Goal: Task Accomplishment & Management: Manage account settings

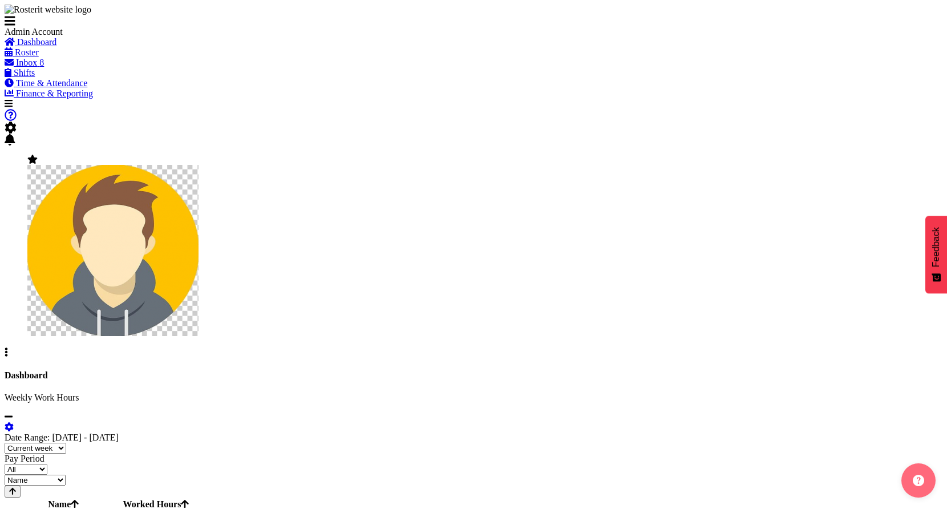
click at [39, 57] on span "Roster" at bounding box center [27, 52] width 24 height 10
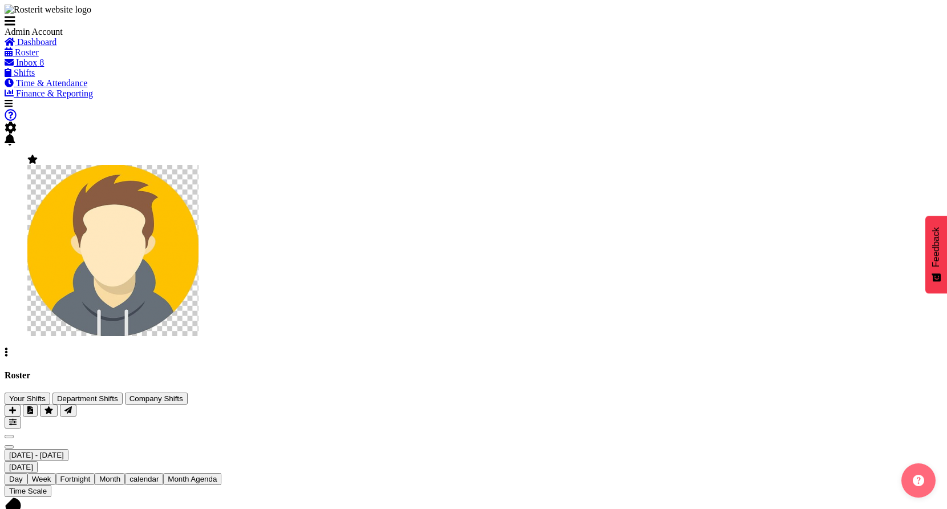
click at [17, 123] on span at bounding box center [11, 128] width 12 height 10
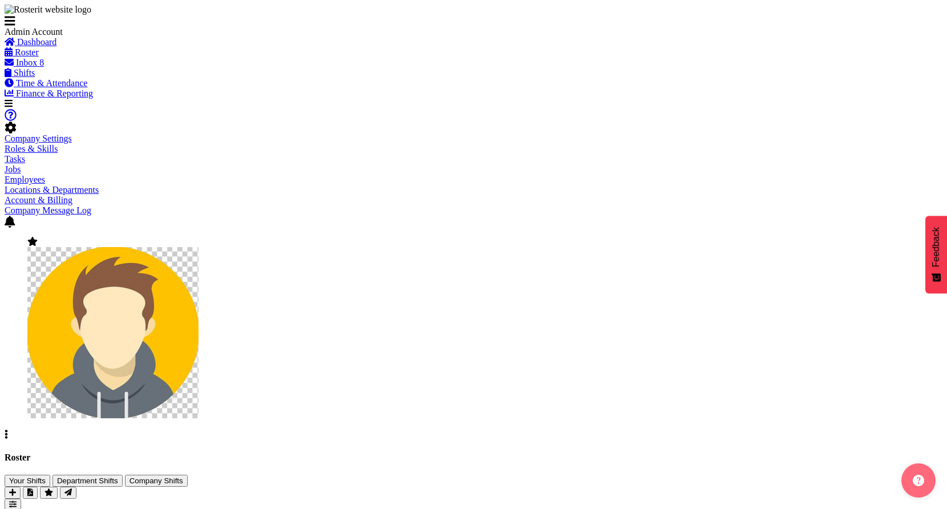
click at [45, 175] on link "Employees" at bounding box center [25, 180] width 40 height 10
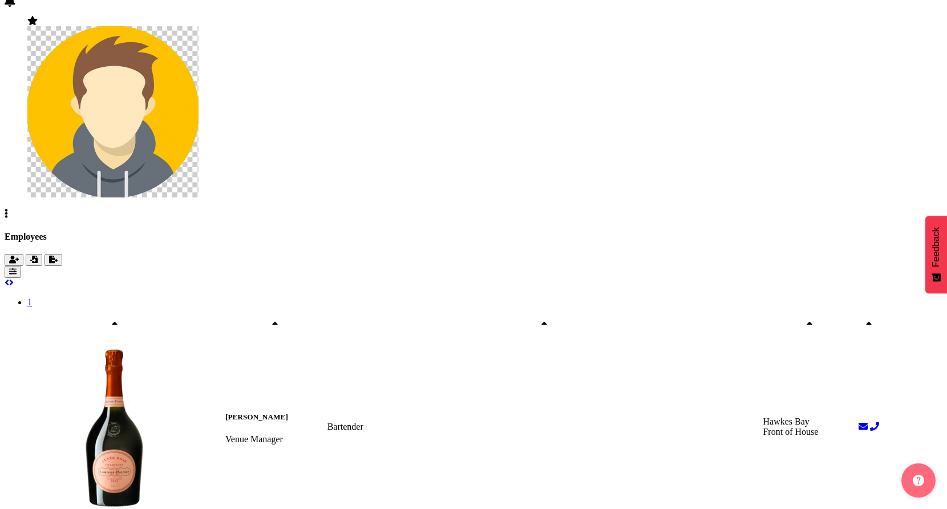
scroll to position [140, 0]
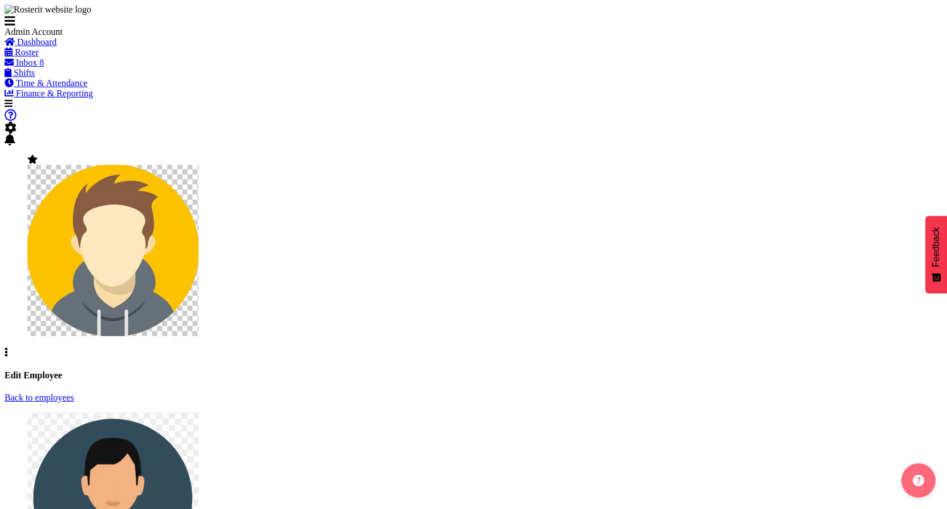
select select "363"
select select "TimelineWeek"
select select
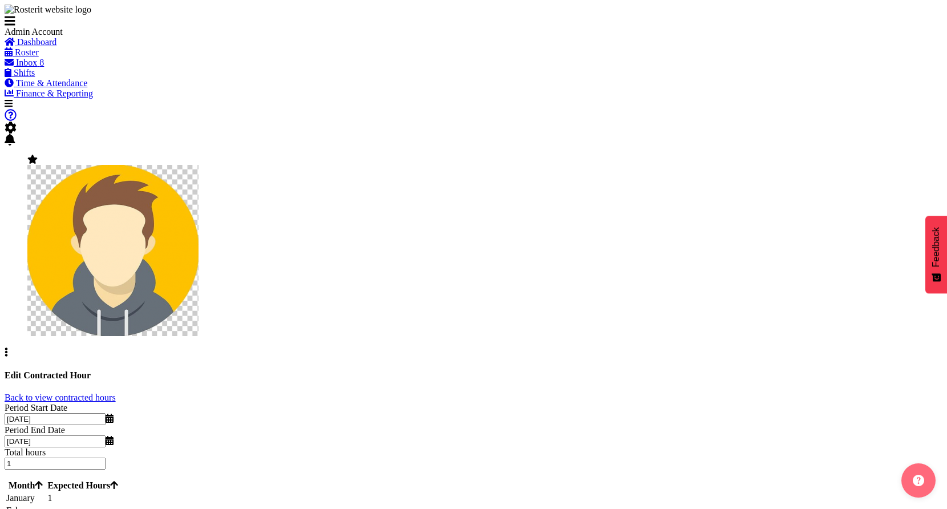
click at [119, 492] on td "1" at bounding box center [83, 497] width 72 height 11
click at [148, 493] on input "1" at bounding box center [97, 499] width 101 height 12
type input "1"
type input "100"
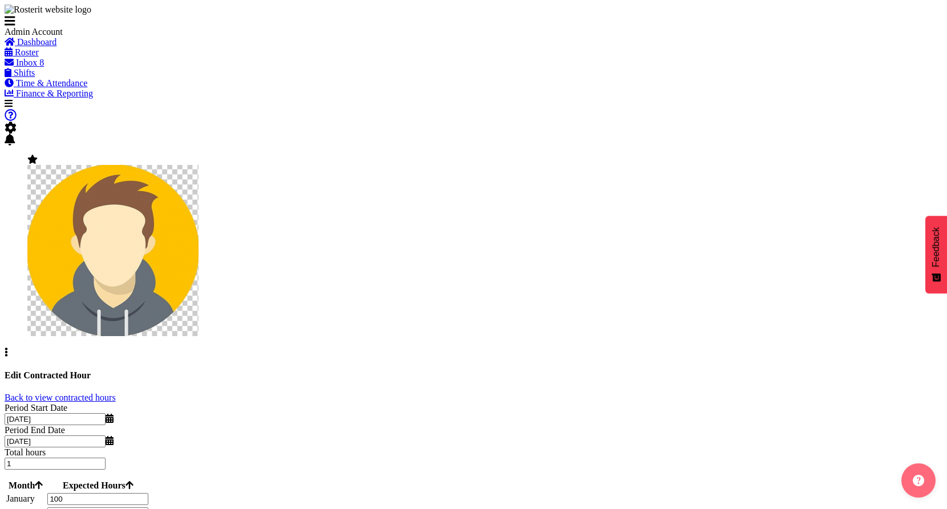
click at [148, 507] on input "number" at bounding box center [97, 513] width 101 height 12
paste input "100"
type input "100"
paste input "100"
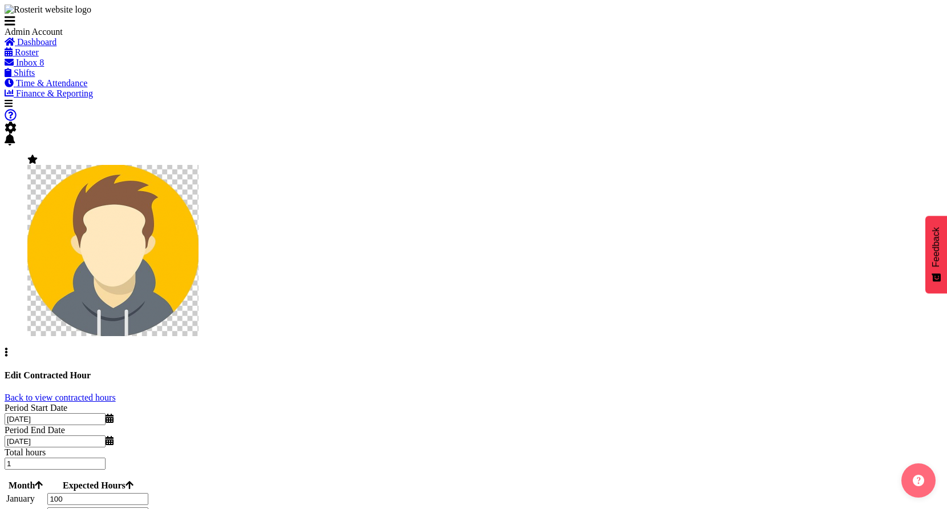
type input "100"
paste input "100"
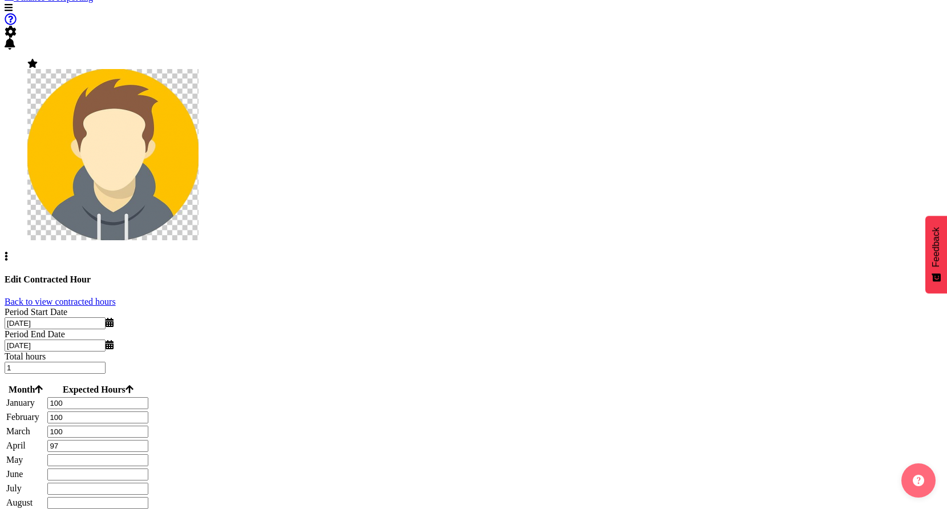
scroll to position [96, 0]
click at [148, 439] on input "97" at bounding box center [97, 445] width 101 height 12
paste input "100"
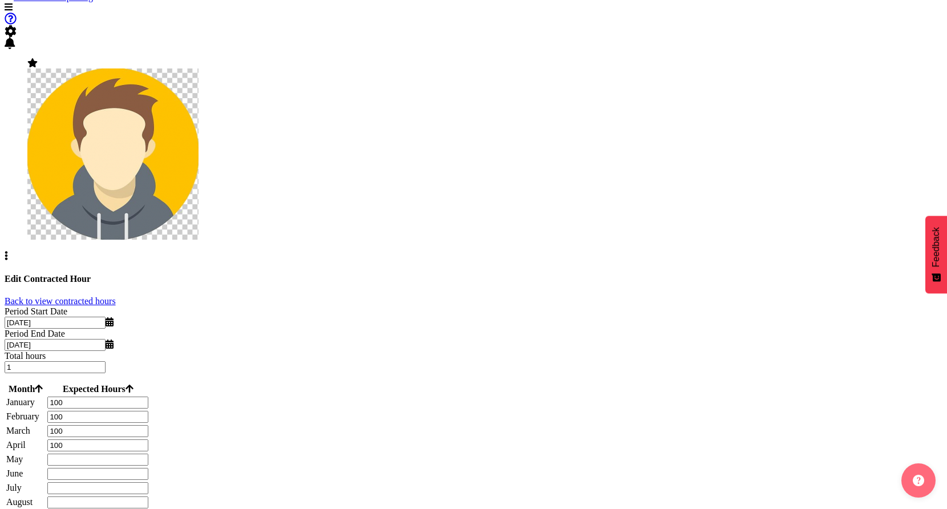
type input "100"
click at [148, 453] on input "number" at bounding box center [97, 459] width 101 height 12
paste input "100"
type input "100"
click at [148, 468] on input "number" at bounding box center [97, 474] width 101 height 12
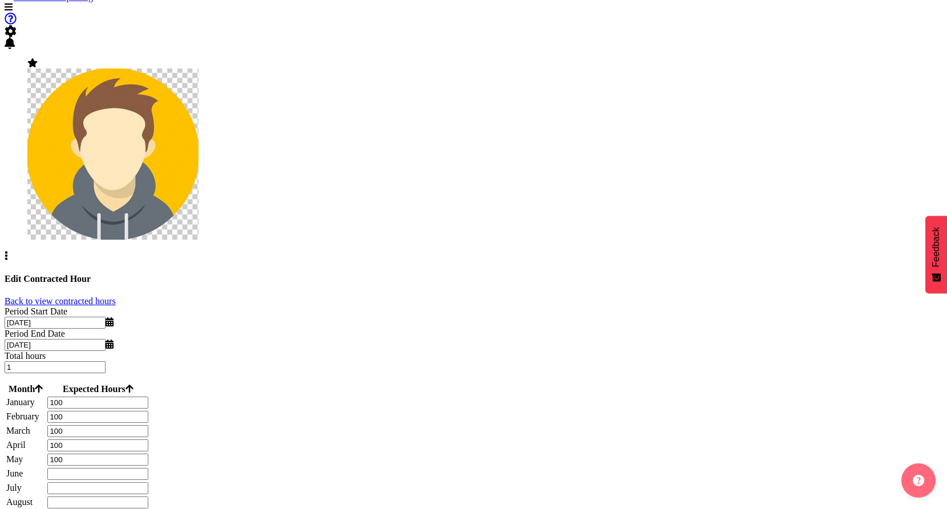
paste input "100"
type input "100"
click at [148, 482] on input "number" at bounding box center [97, 488] width 101 height 12
paste input "100"
type input "100"
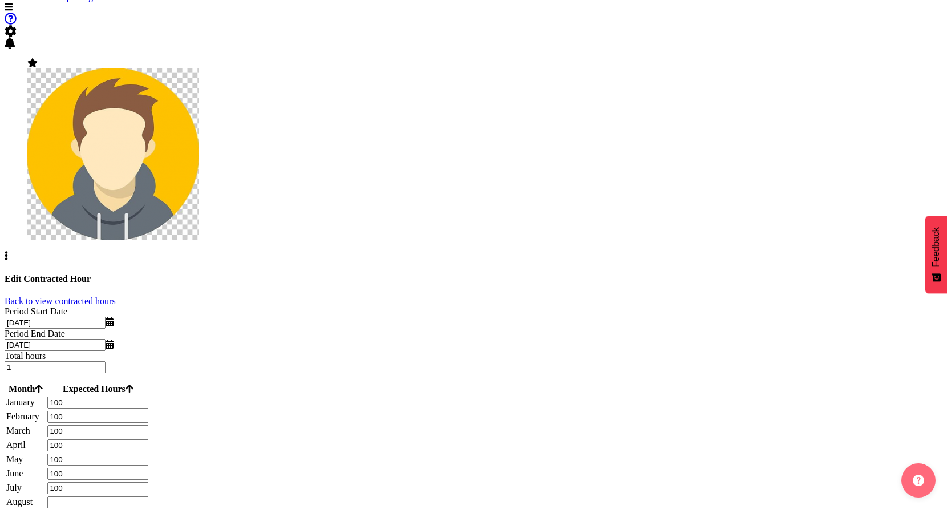
click at [148, 496] on input "number" at bounding box center [97, 502] width 101 height 12
paste input "100"
type input "100"
click at [148, 508] on input "number" at bounding box center [97, 516] width 101 height 12
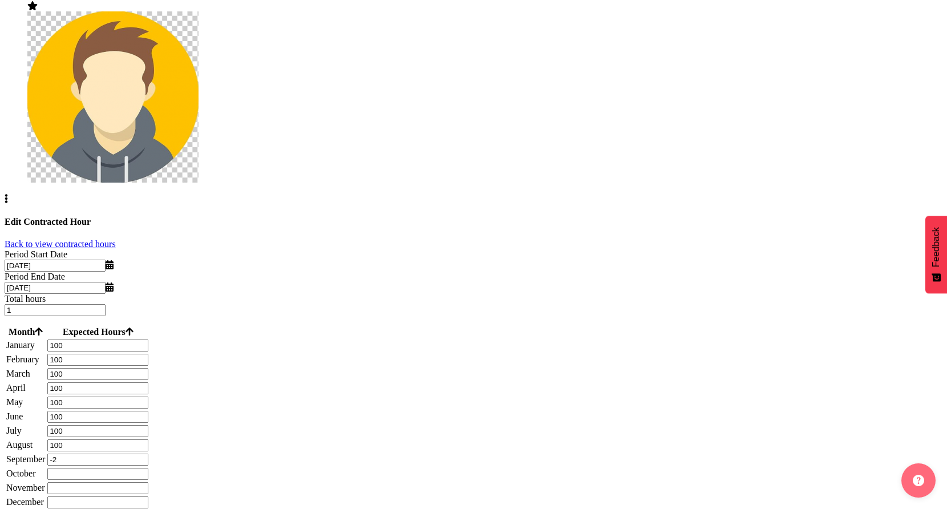
paste input "100"
paste input "number"
type input "100"
click at [148, 468] on input "number" at bounding box center [97, 474] width 101 height 12
paste input "100"
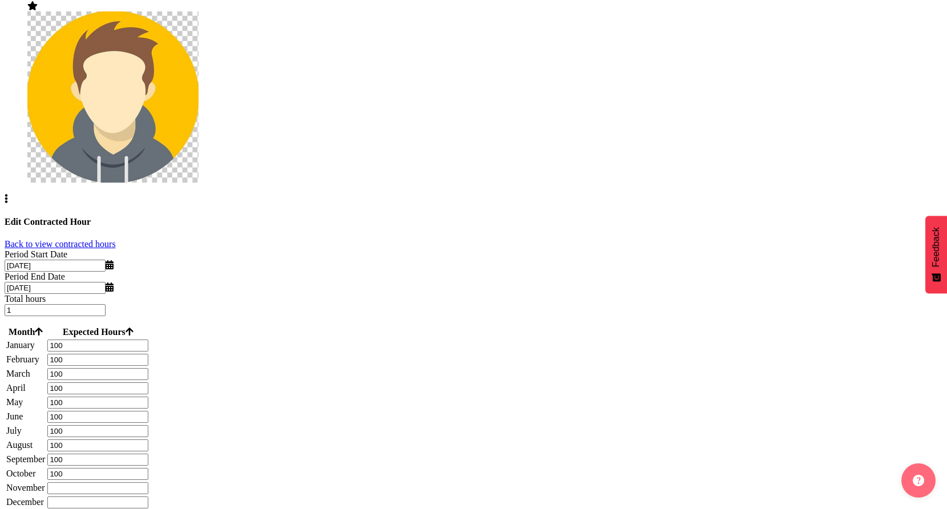
type input "100"
click at [148, 482] on input "number" at bounding box center [97, 488] width 101 height 12
paste input "100"
type input "100"
click at [148, 496] on input "number" at bounding box center [97, 502] width 101 height 12
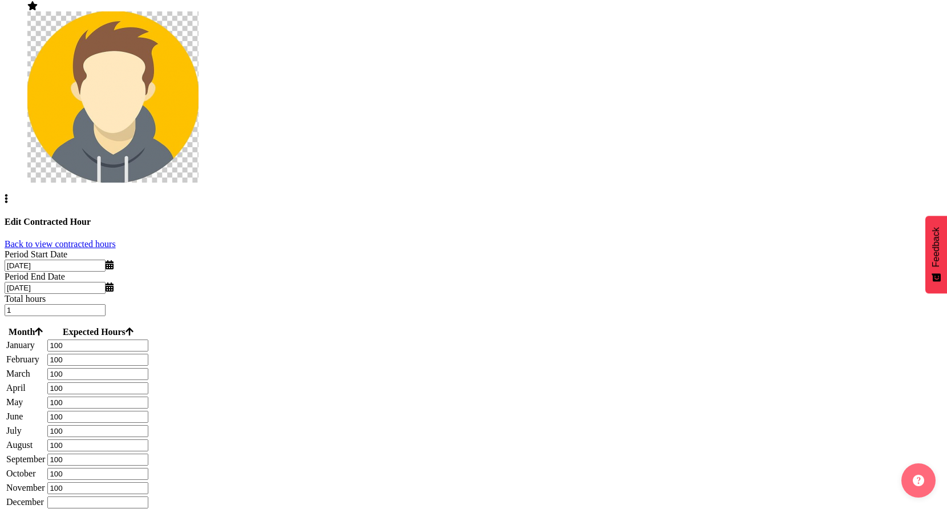
paste input "100"
type input "100"
drag, startPoint x: 489, startPoint y: 319, endPoint x: 492, endPoint y: 258, distance: 61.6
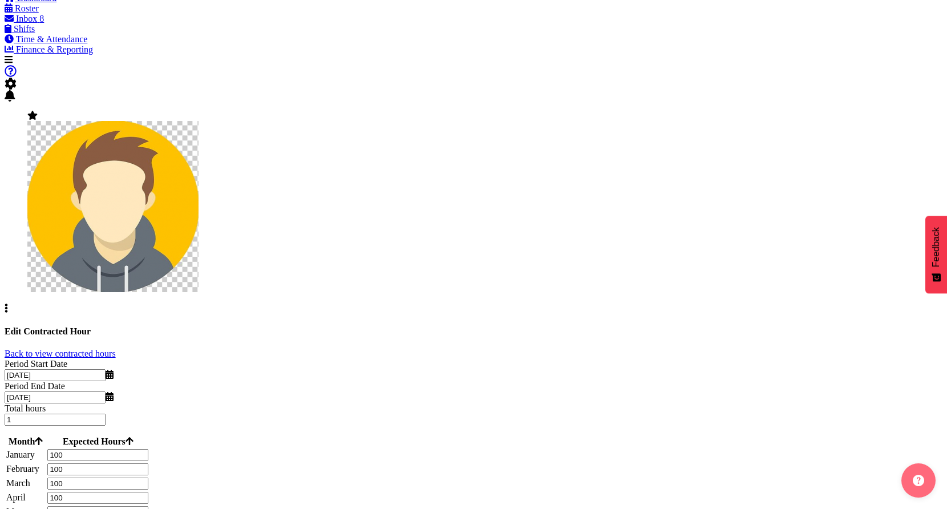
scroll to position [33, 0]
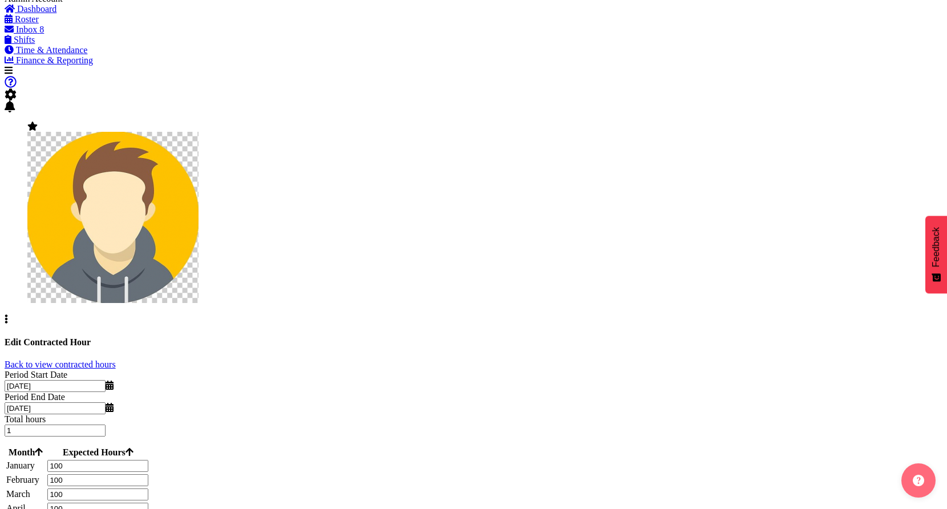
click at [148, 460] on input "100" at bounding box center [97, 466] width 101 height 12
type input "30"
click at [148, 474] on input "100" at bounding box center [97, 480] width 101 height 12
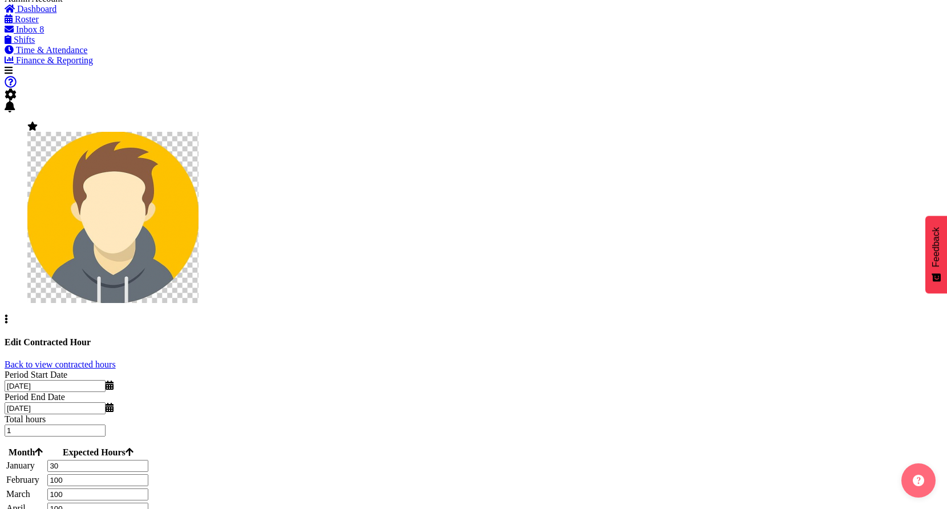
paste input "3"
type input "30"
click at [148, 488] on input "100" at bounding box center [97, 494] width 101 height 12
paste input "30"
paste input "3"
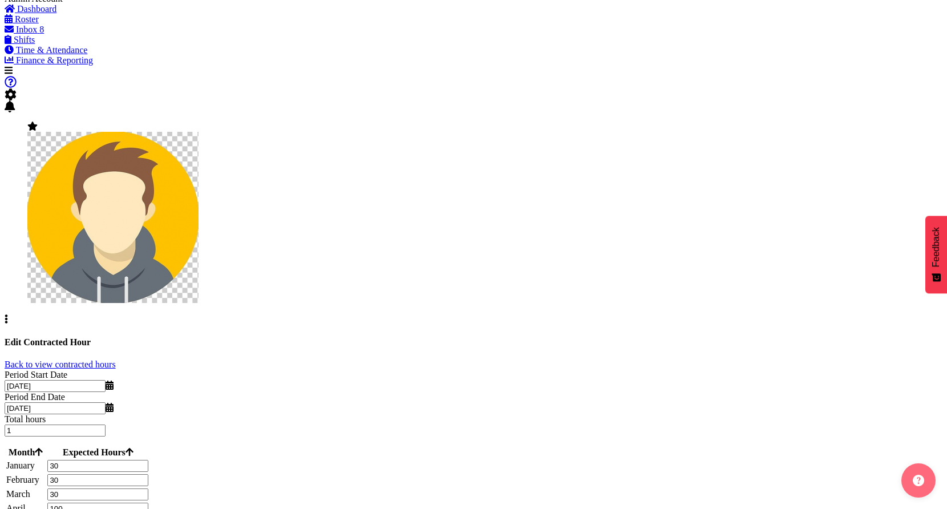
type input "30"
click at [148, 502] on input "100" at bounding box center [97, 508] width 101 height 12
paste input "3"
type input "30"
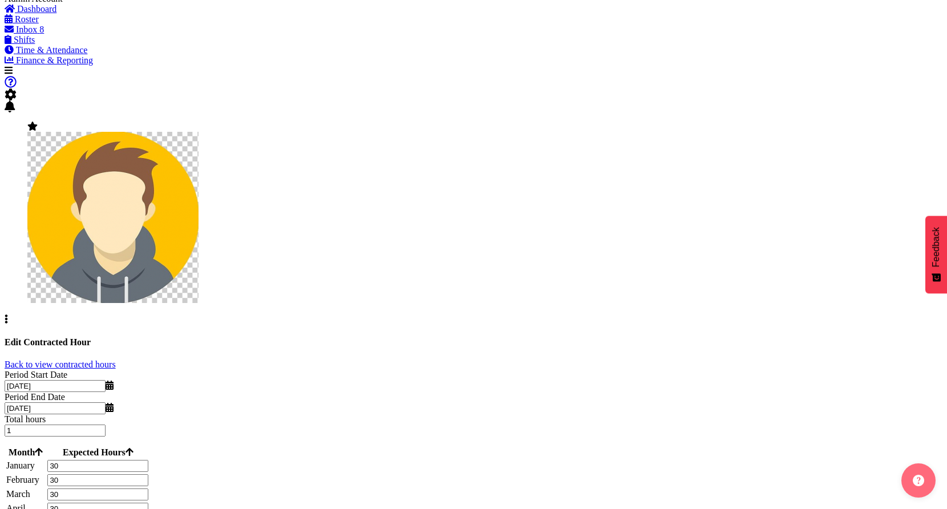
paste input "3"
type input "30"
paste input "3"
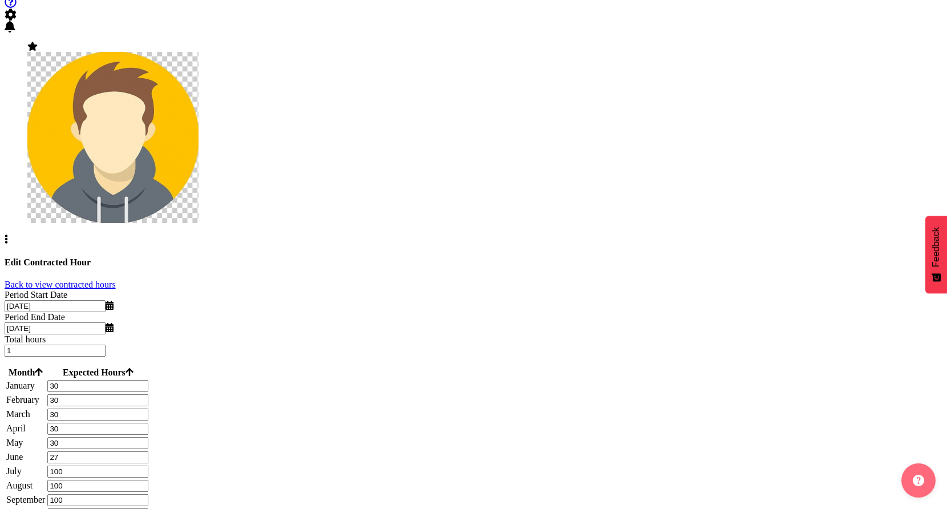
scroll to position [130, 0]
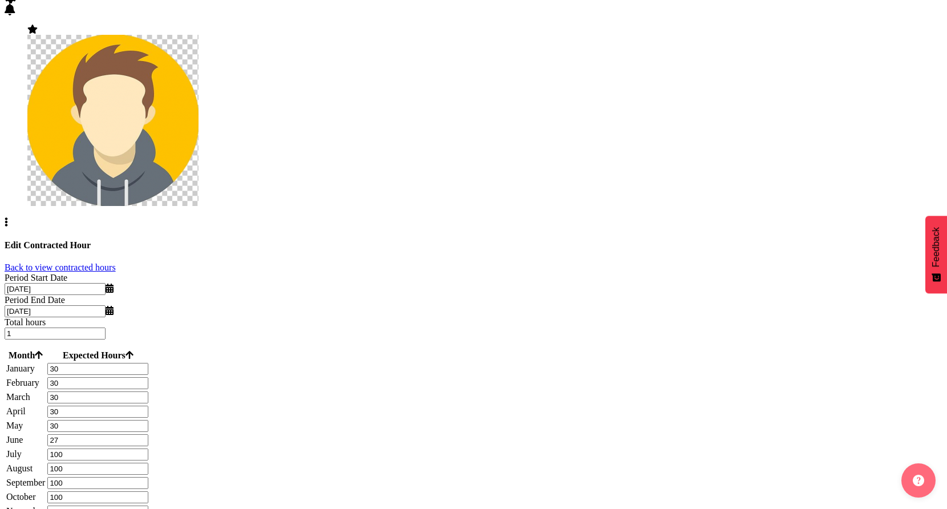
paste input "30"
type input "30"
click at [148, 448] on input "100" at bounding box center [97, 454] width 101 height 12
paste input "3"
type input "30"
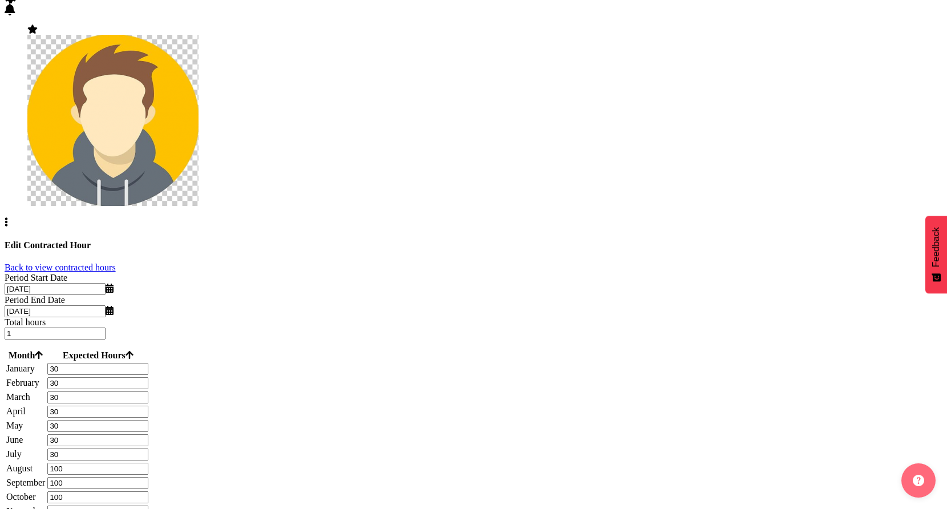
click at [148, 463] on input "100" at bounding box center [97, 469] width 101 height 12
paste input "3"
type input "30"
click at [148, 477] on input "100" at bounding box center [97, 483] width 101 height 12
paste input "3"
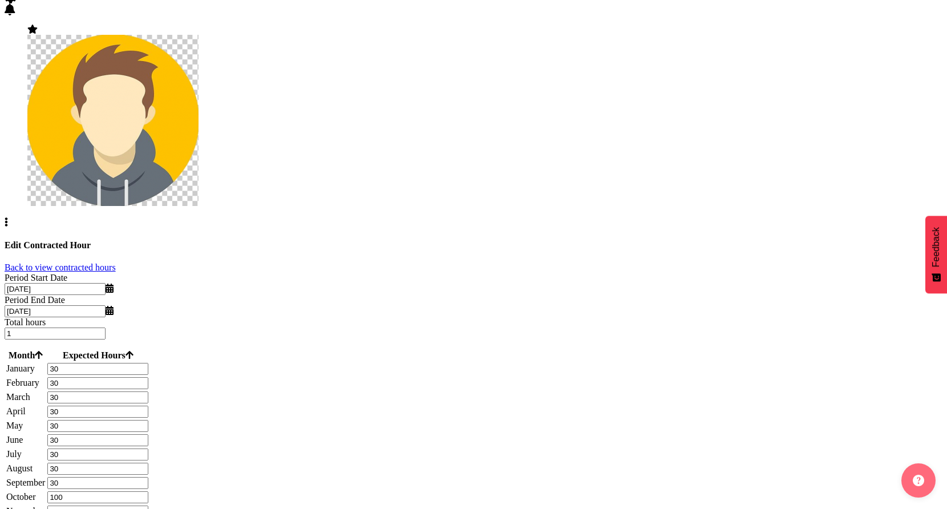
type input "30"
click at [148, 491] on input "100" at bounding box center [97, 497] width 101 height 12
paste input "3"
type input "30"
click at [148, 505] on input "100" at bounding box center [97, 511] width 101 height 12
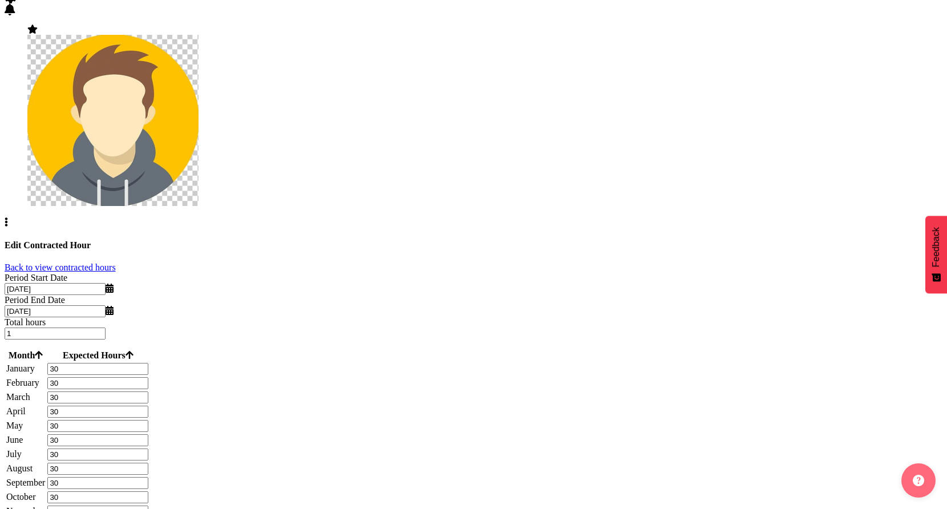
paste input "3"
type input "30"
paste input "3"
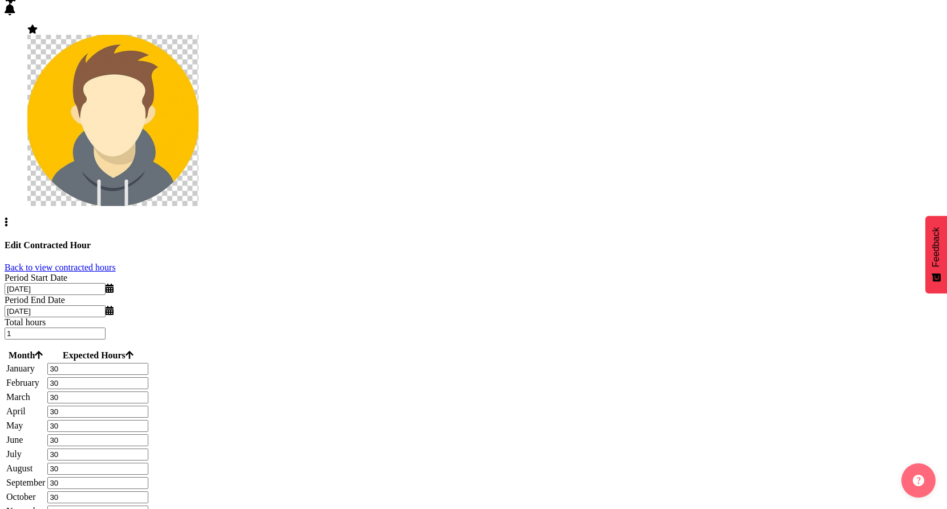
scroll to position [153, 0]
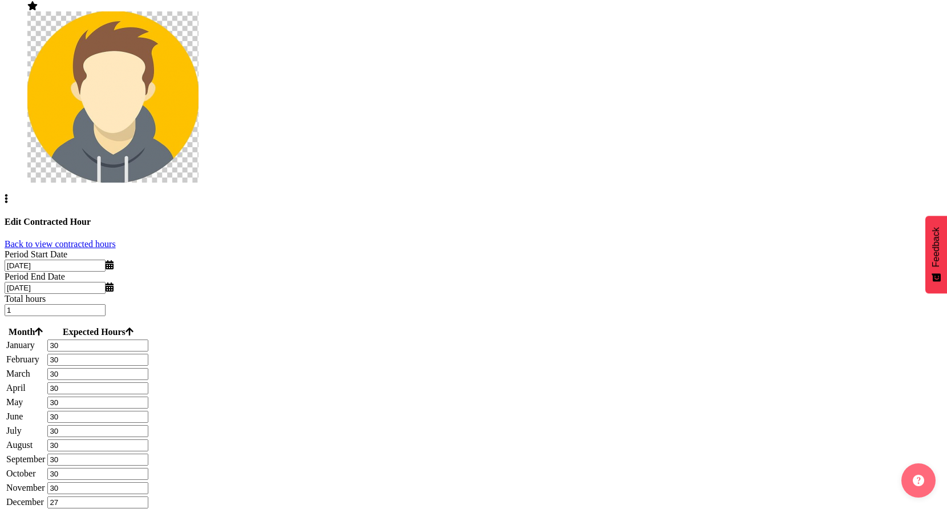
type input "27"
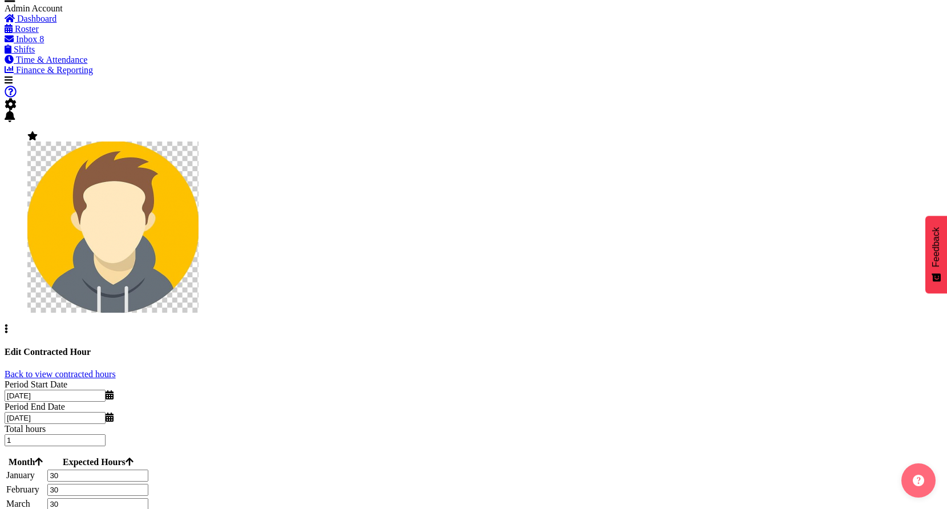
scroll to position [23, 0]
click at [116, 370] on link "Back to view contracted hours" at bounding box center [60, 375] width 111 height 10
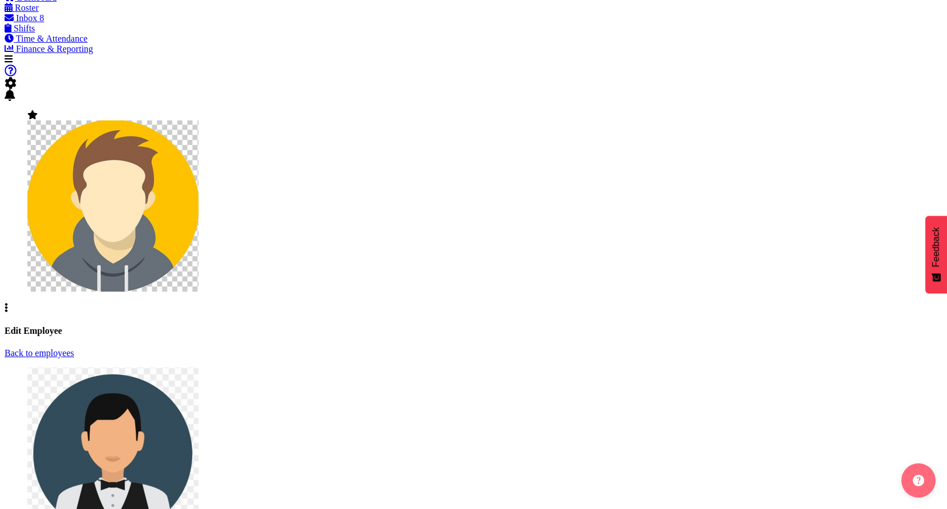
scroll to position [45, 0]
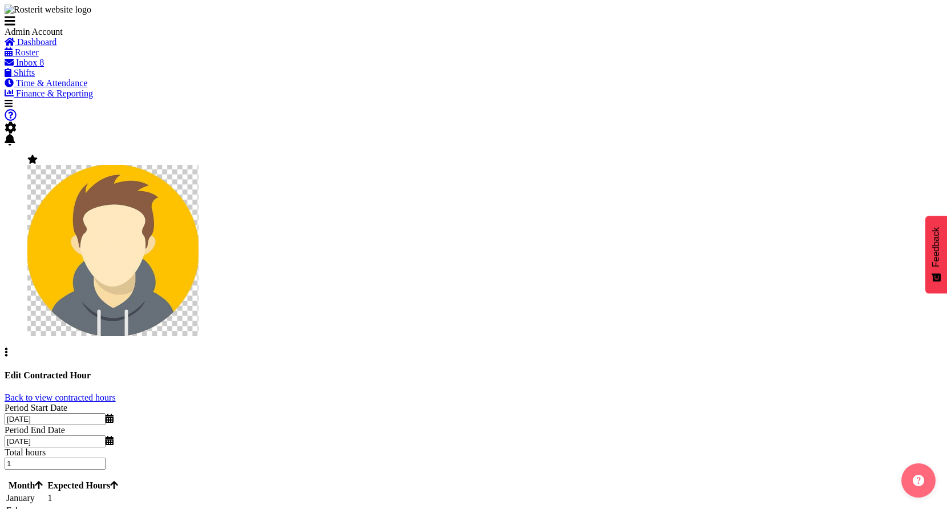
select select "3"
click at [106, 413] on input "01/04/2022" at bounding box center [55, 419] width 101 height 12
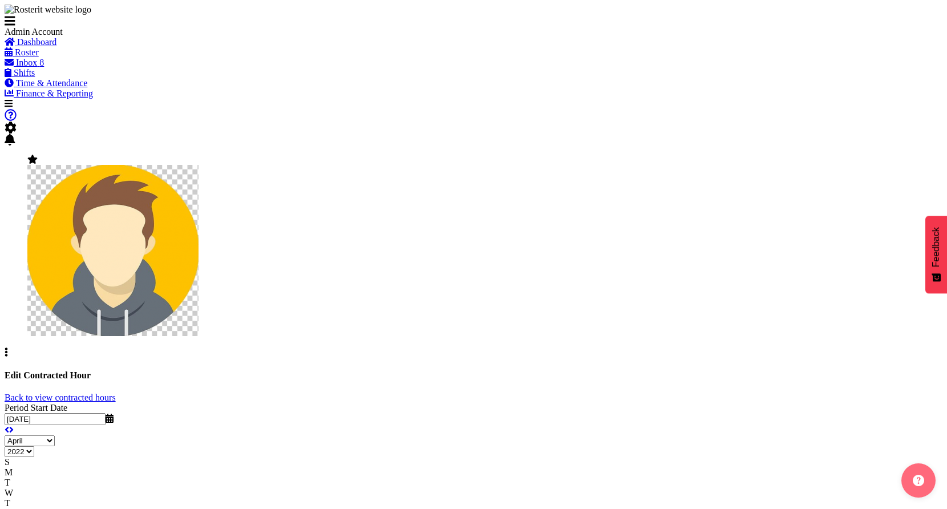
click at [34, 446] on select "2032 2031 2030 2029 2028 2027 2026 2025 2024 2023 2022 2021 2020 2019 2018 2017…" at bounding box center [20, 451] width 30 height 11
select select "2024"
click at [34, 446] on select "2032 2031 2030 2029 2028 2027 2026 2025 2024 2023 2022 2021 2020 2019 2018 2017…" at bounding box center [20, 451] width 30 height 11
type input "01/04/2024"
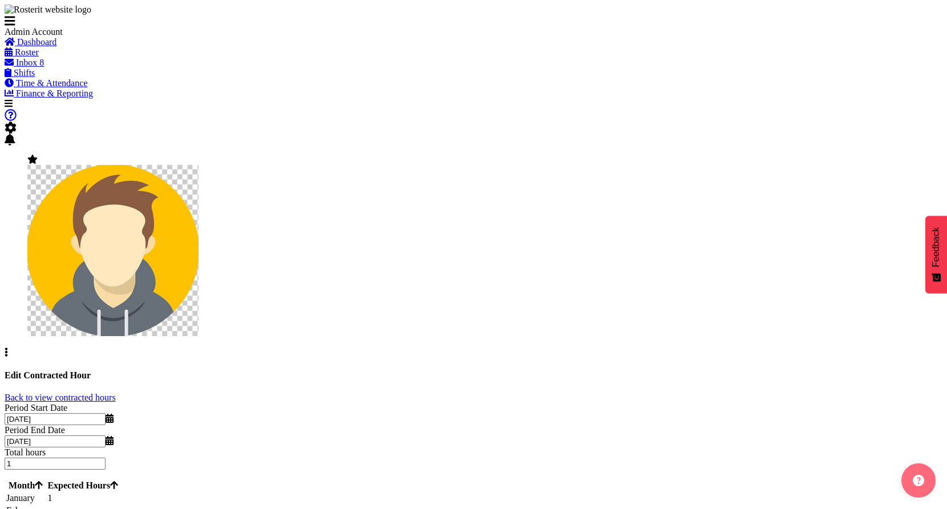
click at [106, 435] on input "31/03/2023" at bounding box center [55, 441] width 101 height 12
click at [106, 413] on input "01/04/2024" at bounding box center [55, 419] width 101 height 12
click at [34, 446] on select "2034 2033 2032 2031 2030 2029 2028 2027 2026 2025 2024 2023 2022 2021 2020 2019…" at bounding box center [20, 451] width 30 height 11
select select "2025"
click at [34, 446] on select "2034 2033 2032 2031 2030 2029 2028 2027 2026 2025 2024 2023 2022 2021 2020 2019…" at bounding box center [20, 451] width 30 height 11
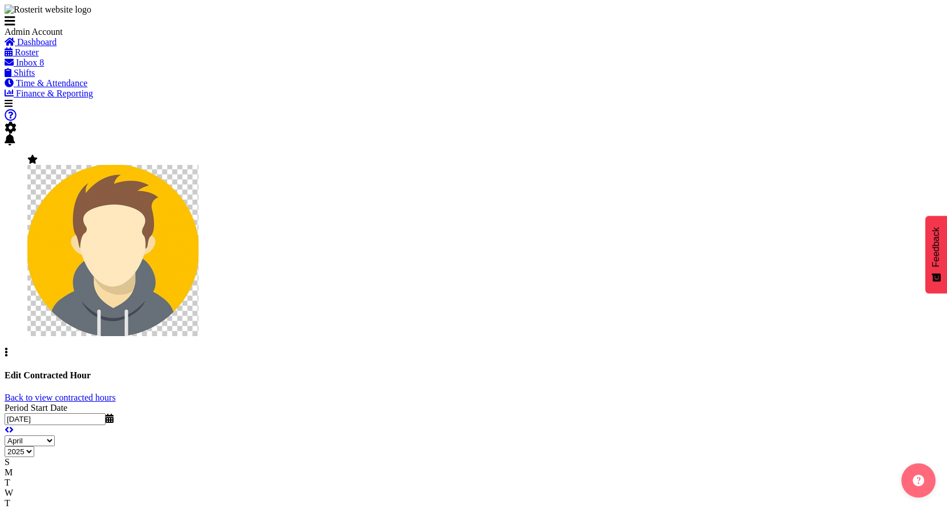
click at [106, 413] on input "01/04/2024" at bounding box center [55, 419] width 101 height 12
type input "01/04/2025"
click at [421, 425] on div "Period End Date 31/03/2023 January February March April May June July August Se…" at bounding box center [474, 436] width 938 height 22
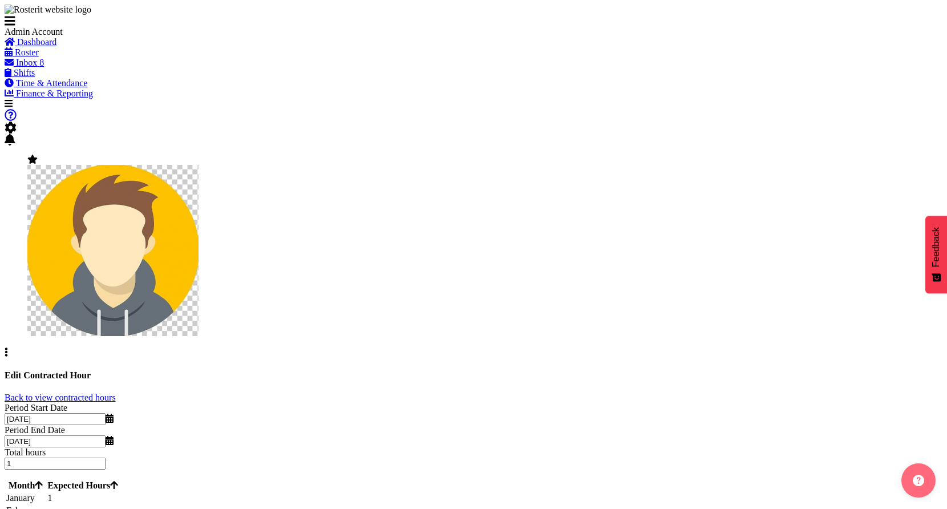
click at [106, 435] on input "31/03/2023" at bounding box center [55, 441] width 101 height 12
click at [34, 468] on select "2033 2032 2031 2030 2029 2028 2027 2026 2025 2024 2023 2022 2021 2020 2019 2018…" at bounding box center [20, 473] width 30 height 11
select select "2026"
click at [34, 468] on select "2033 2032 2031 2030 2029 2028 2027 2026 2025 2024 2023 2022 2021 2020 2019 2018…" at bounding box center [20, 473] width 30 height 11
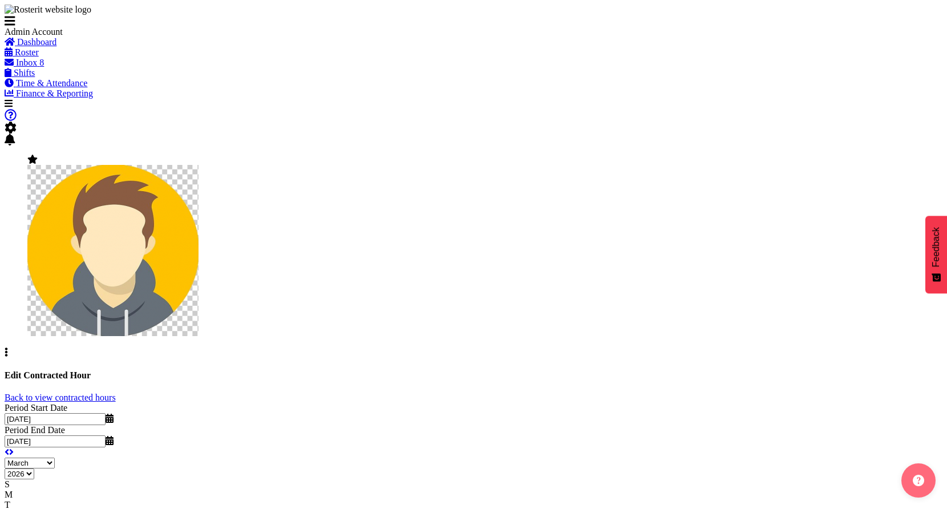
type input "31/03/2026"
click at [148, 493] on input "1" at bounding box center [97, 499] width 101 height 12
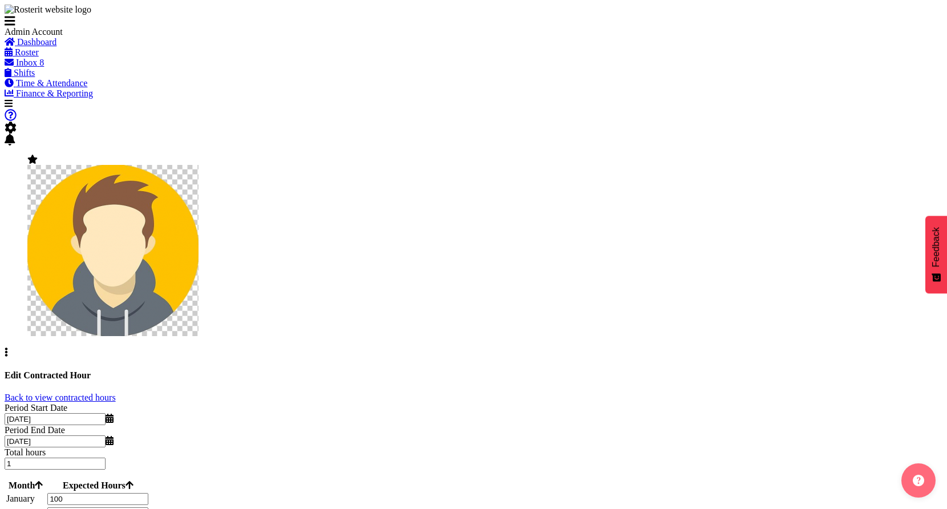
type input "100"
click at [148, 507] on input "number" at bounding box center [97, 513] width 101 height 12
paste input "100"
type input "100"
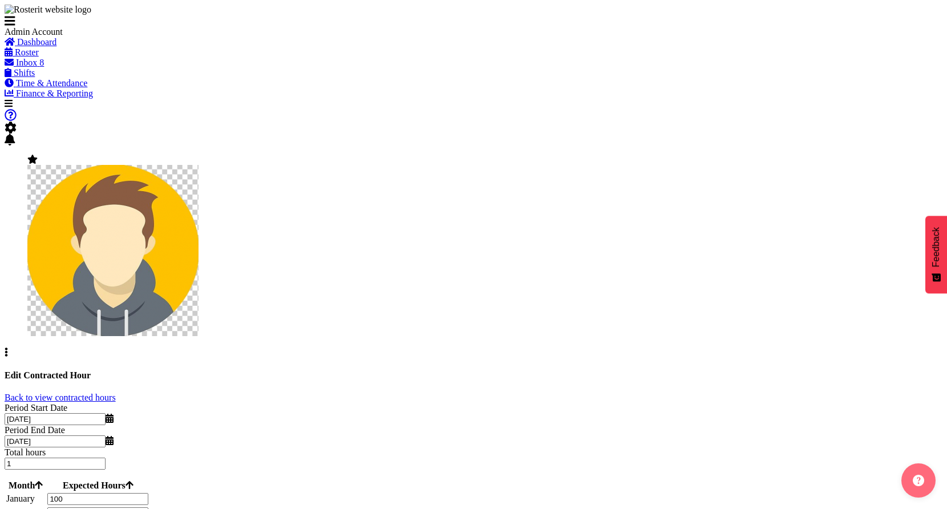
paste input "100"
type input "100"
paste input "100"
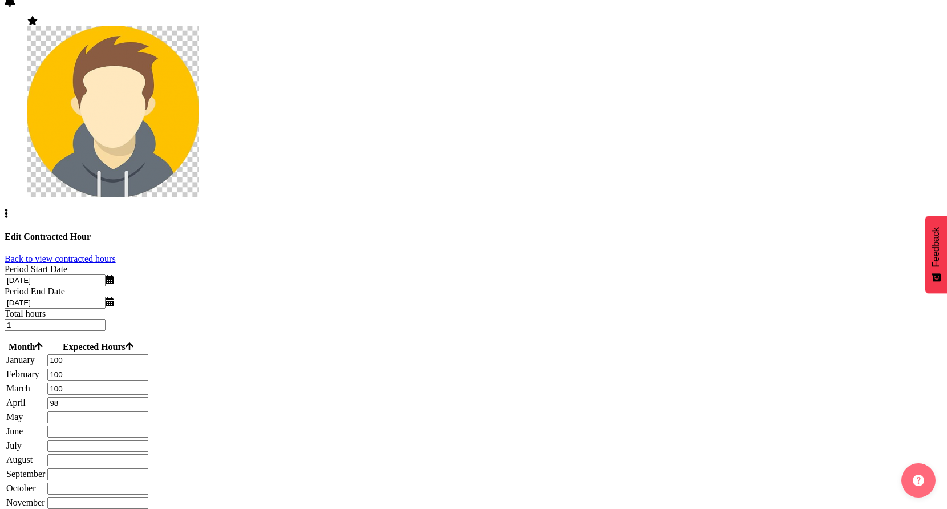
scroll to position [139, 0]
type input "98"
click at [148, 411] on input "number" at bounding box center [97, 417] width 101 height 12
paste input "100"
type input "100"
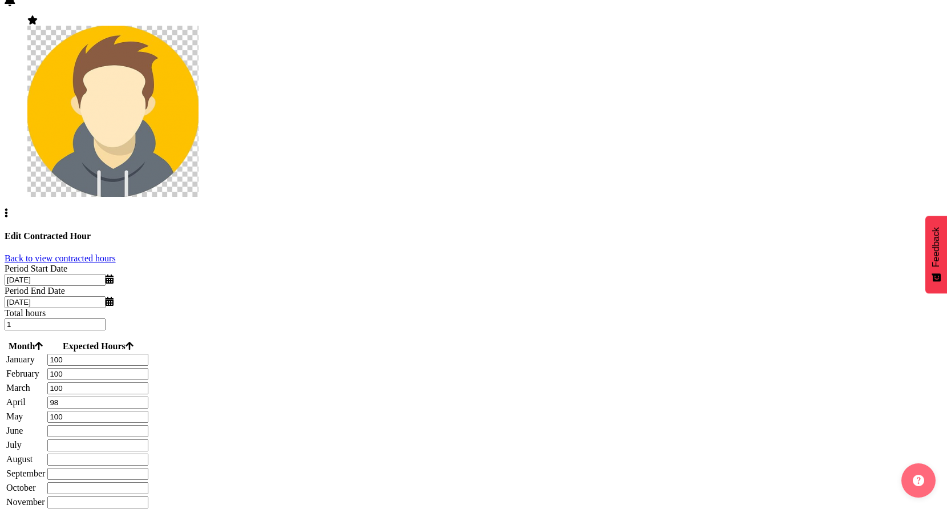
click at [148, 425] on input "number" at bounding box center [97, 431] width 101 height 12
paste input "100"
type input "100"
click at [148, 439] on input "number" at bounding box center [97, 445] width 101 height 12
paste input "100"
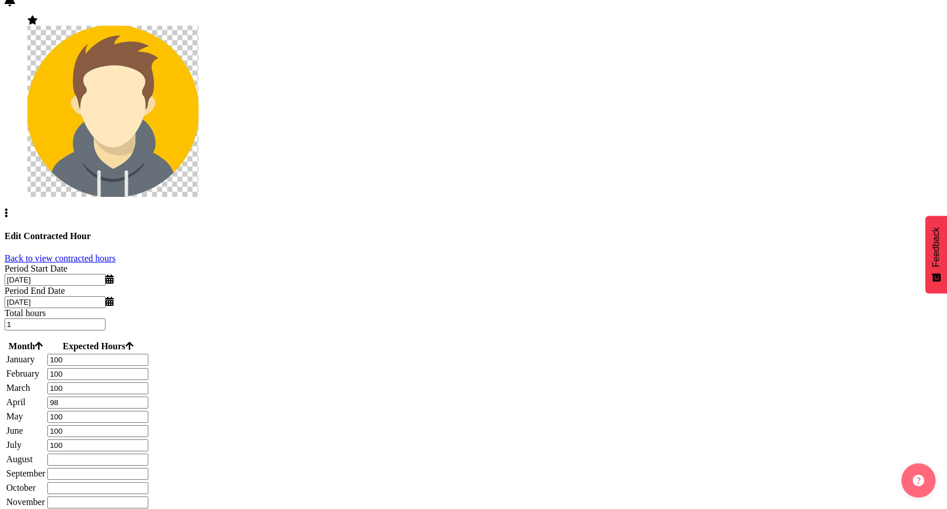
type input "100"
click at [148, 453] on input "number" at bounding box center [97, 459] width 101 height 12
paste input "100"
type input "100"
click at [148, 468] on input "number" at bounding box center [97, 474] width 101 height 12
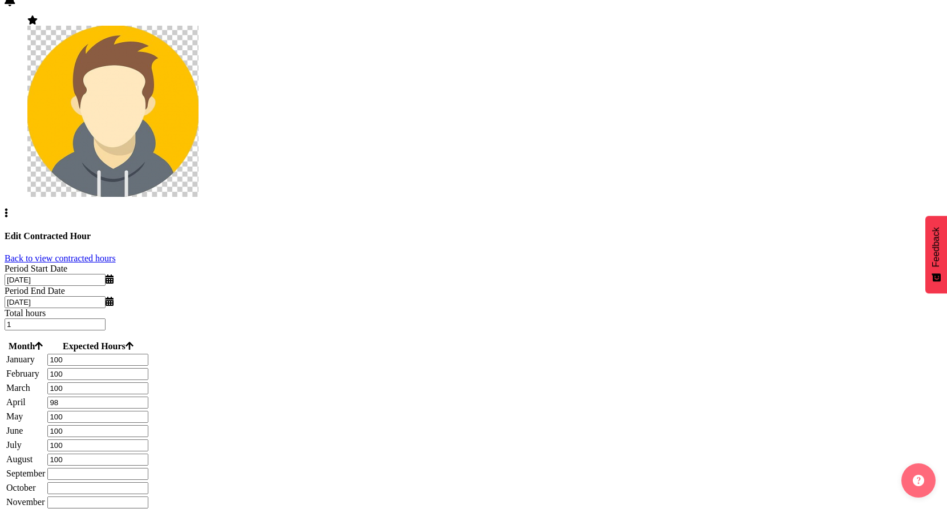
paste input "100"
type input "100"
click at [148, 482] on input "number" at bounding box center [97, 488] width 101 height 12
paste input "100"
type input "100"
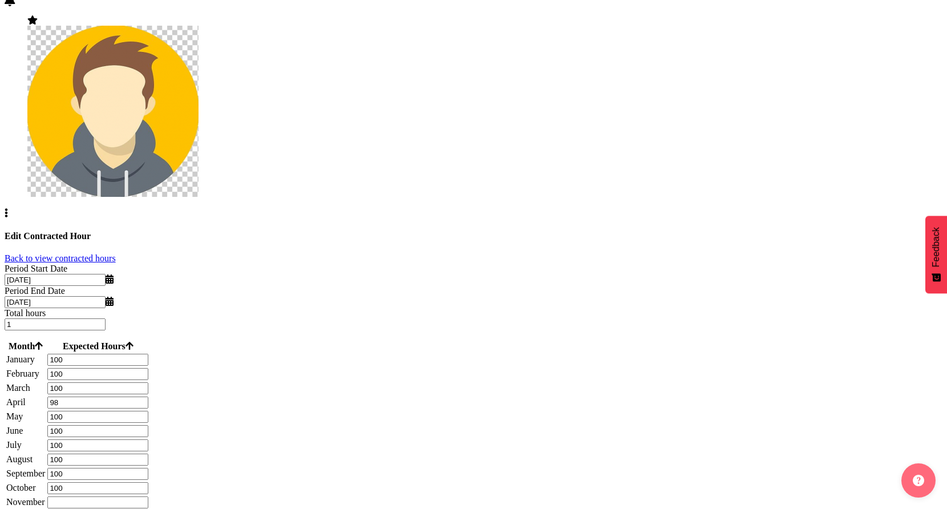
click at [148, 496] on input "number" at bounding box center [97, 502] width 101 height 12
paste input "100"
type input "100"
click at [148, 508] on input "number" at bounding box center [97, 516] width 101 height 12
paste input "100"
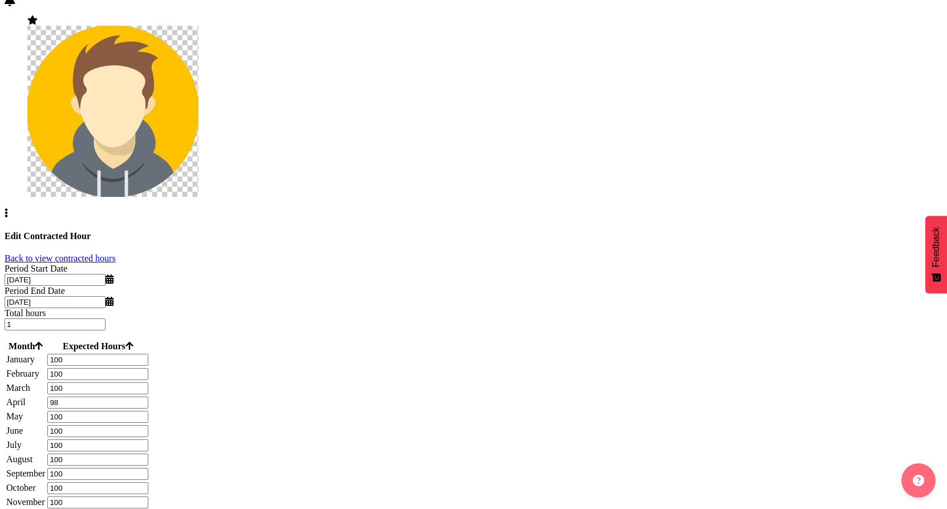
scroll to position [153, 0]
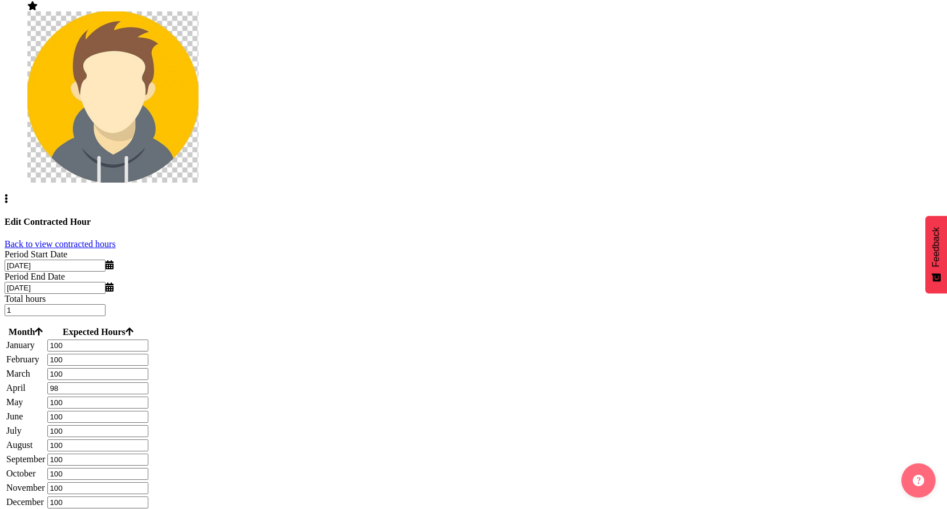
type input "100"
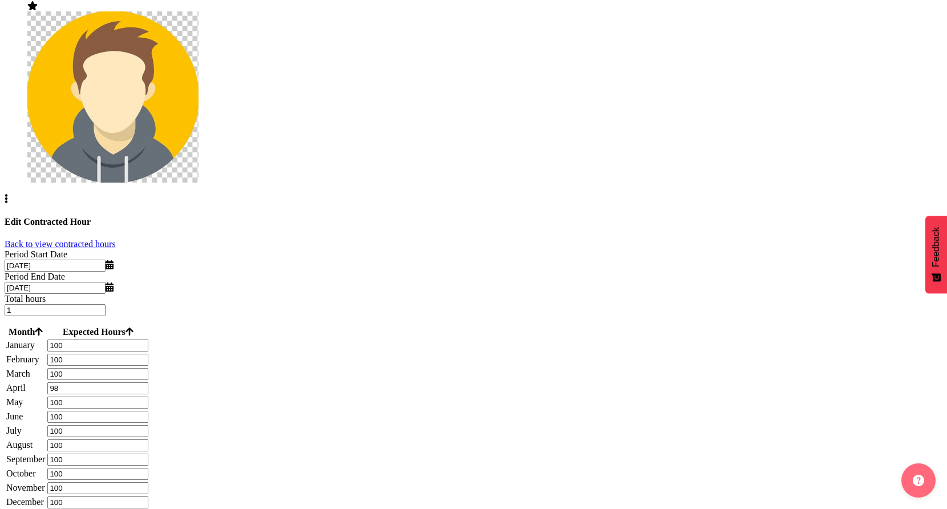
copy div "The summary of month's hours not match with total hours of the period ."
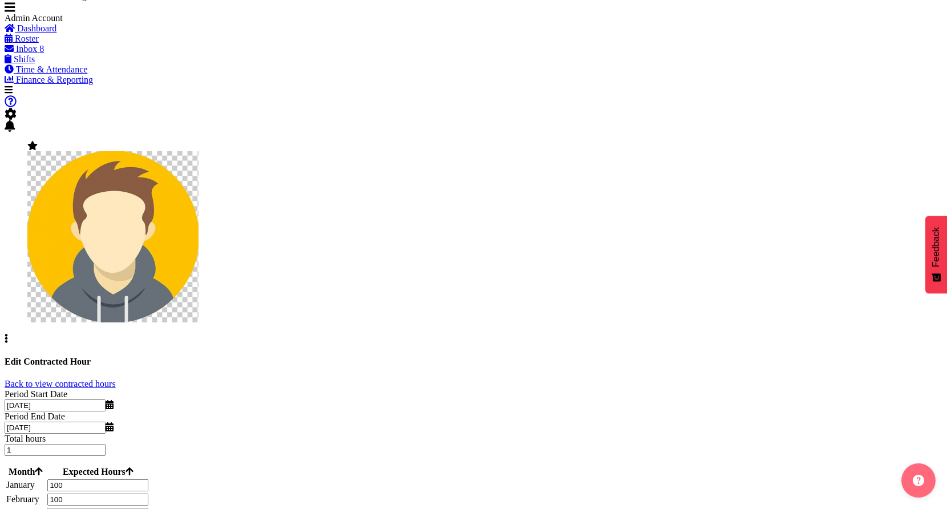
scroll to position [0, 0]
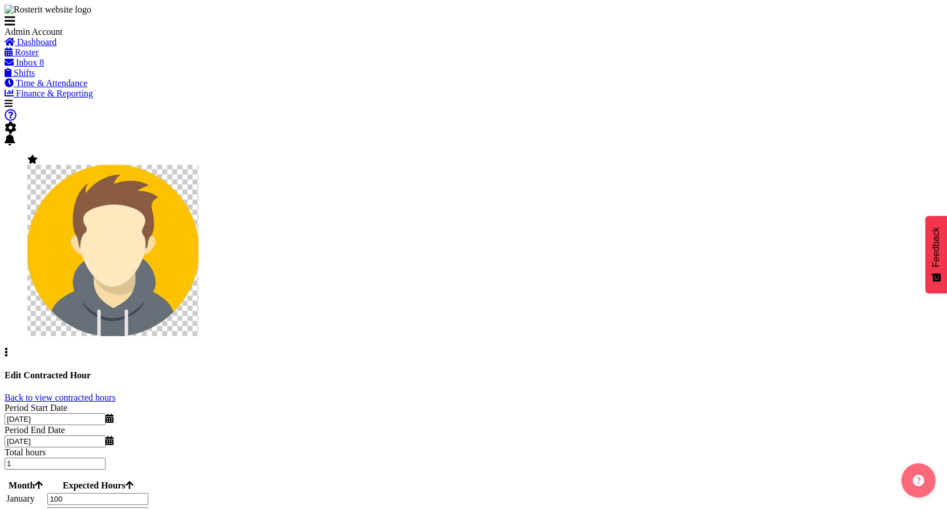
click at [106, 457] on input "1" at bounding box center [55, 463] width 101 height 12
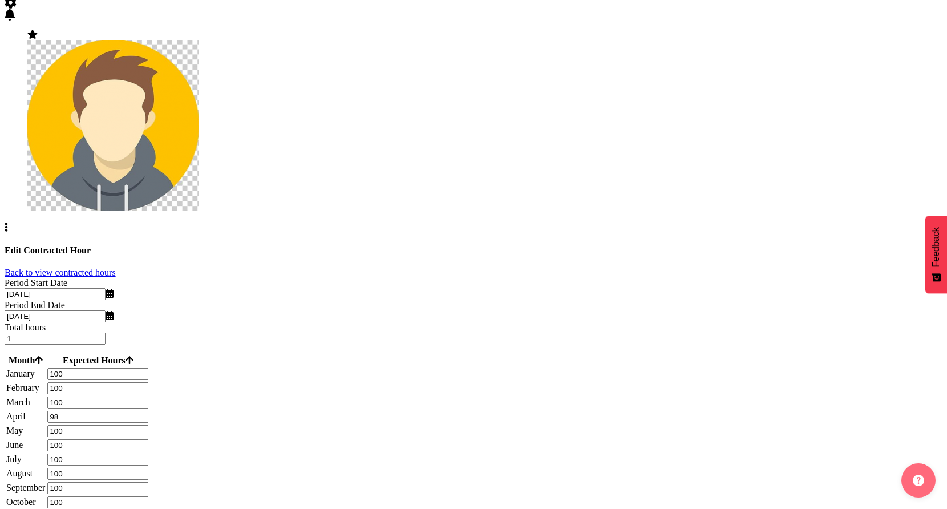
click at [148, 411] on input "98" at bounding box center [97, 417] width 101 height 12
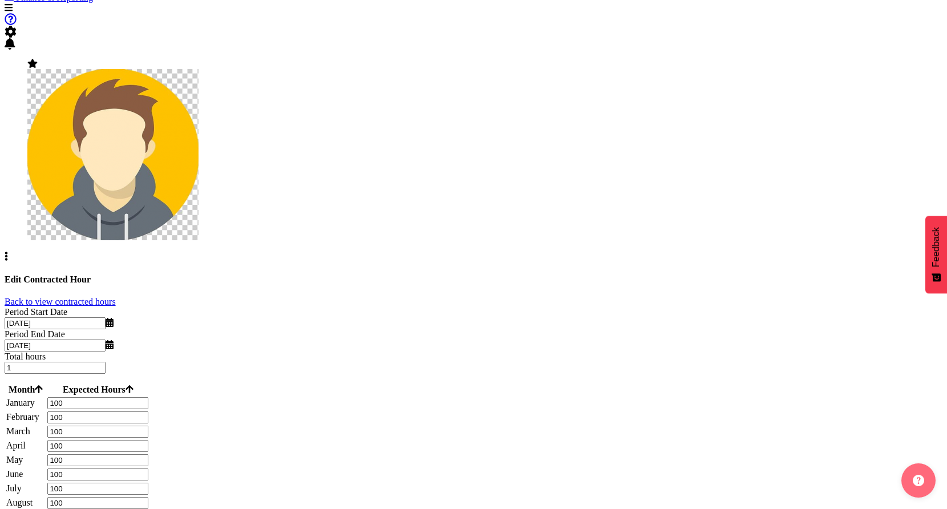
type input "100"
click at [106, 362] on input "1" at bounding box center [55, 368] width 101 height 12
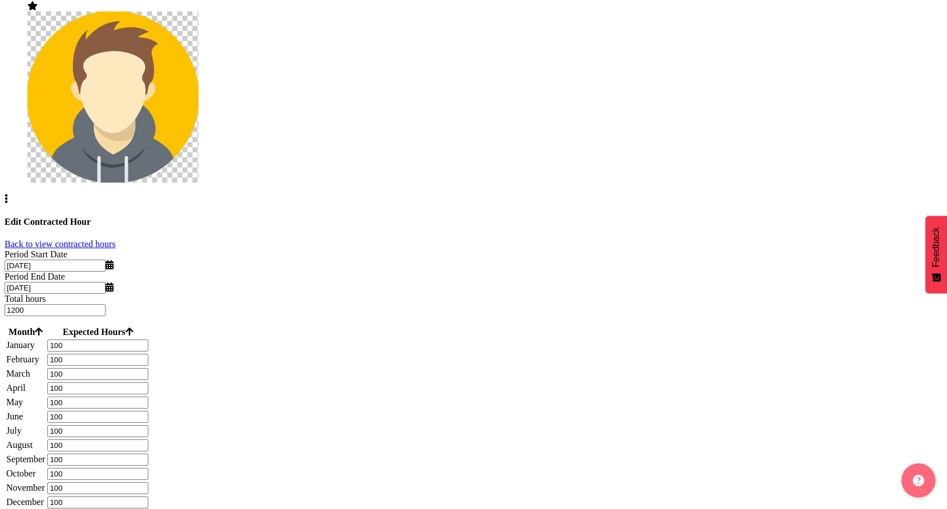
type input "1200"
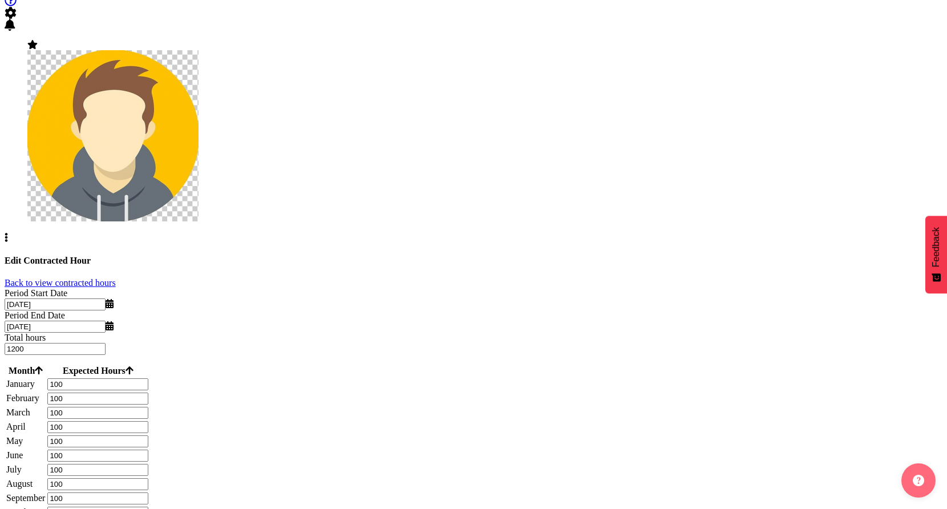
scroll to position [106, 0]
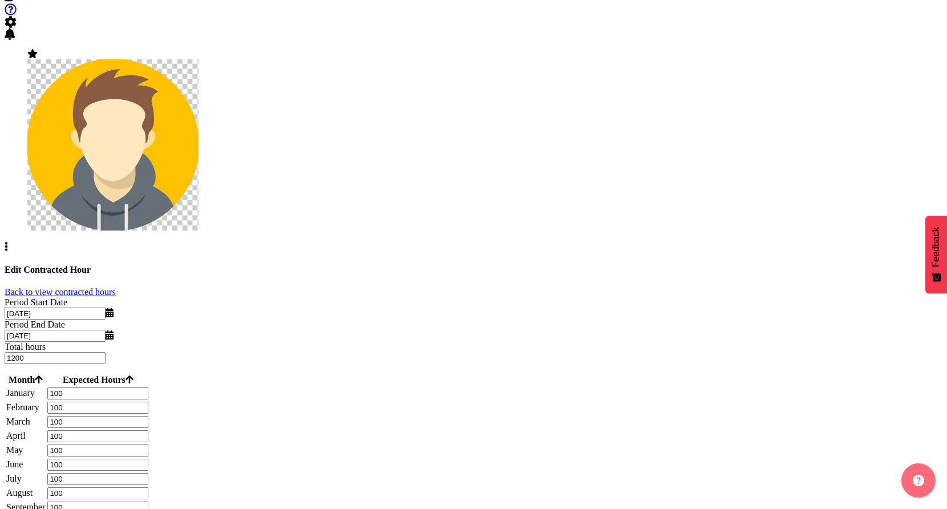
click at [526, 297] on div "Period Start Date 01/04/2025 January February March April May June July August …" at bounding box center [474, 433] width 938 height 273
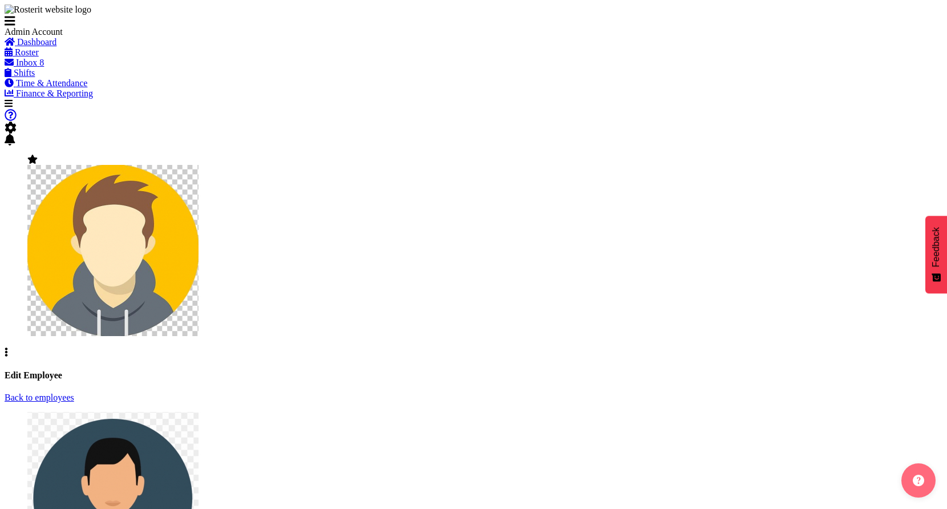
drag, startPoint x: 0, startPoint y: 0, endPoint x: 478, endPoint y: 231, distance: 531.3
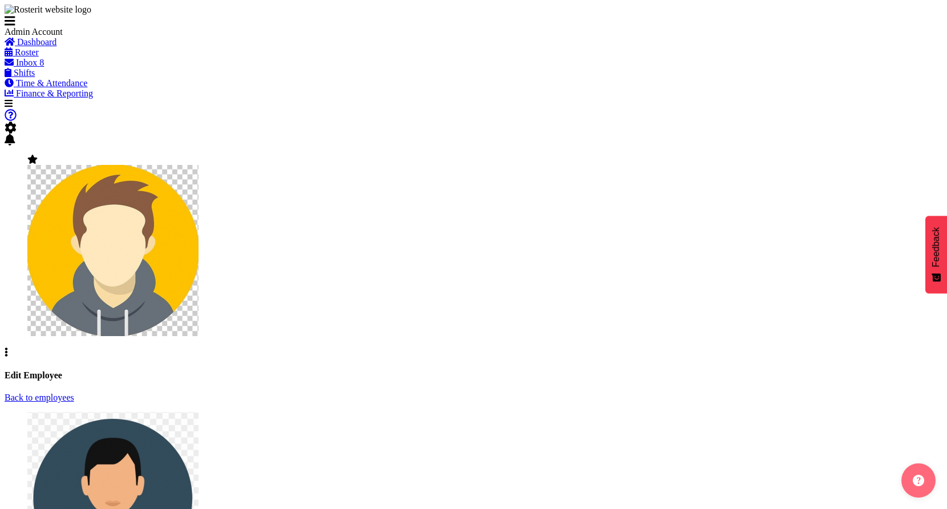
checkbox input "false"
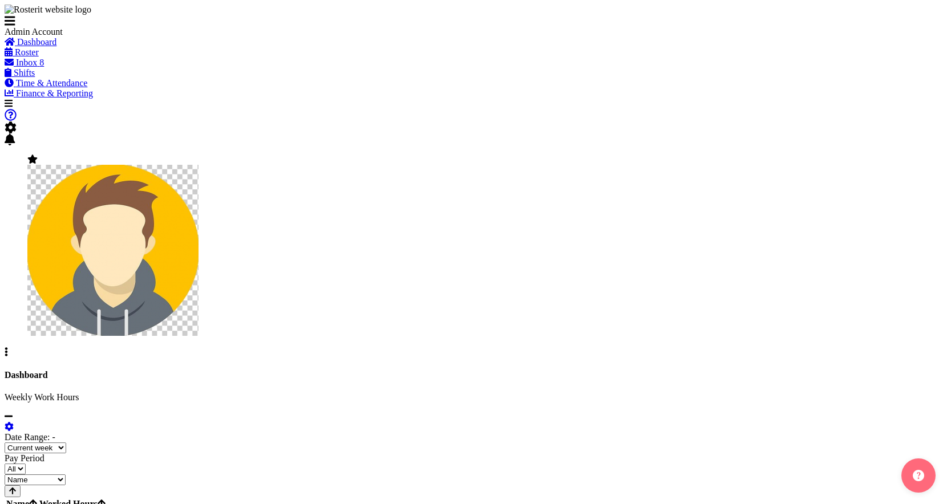
click at [35, 78] on span "Shifts" at bounding box center [24, 73] width 21 height 10
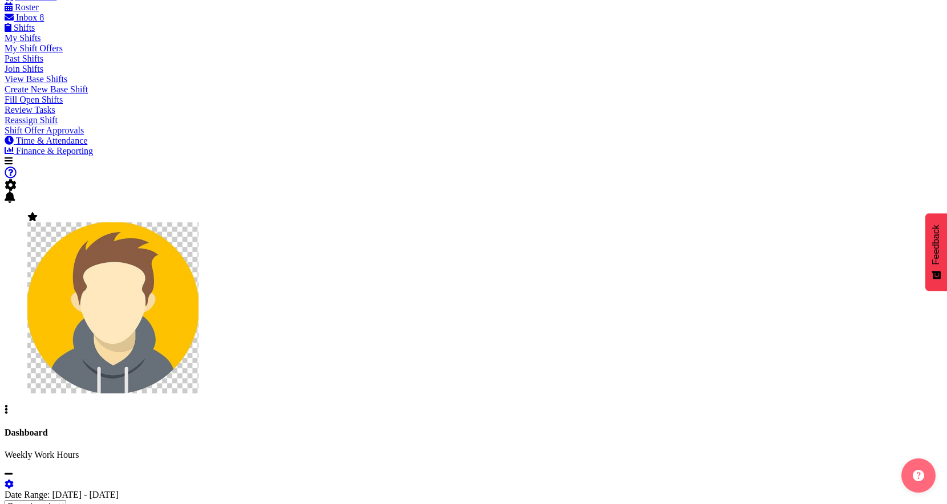
scroll to position [113, 0]
click at [14, 480] on span "settings" at bounding box center [9, 485] width 9 height 10
click at [41, 500] on select "[DATE] [DATE] [DATE] [DATE] [DATE] [DATE] [DATE]" at bounding box center [23, 505] width 37 height 11
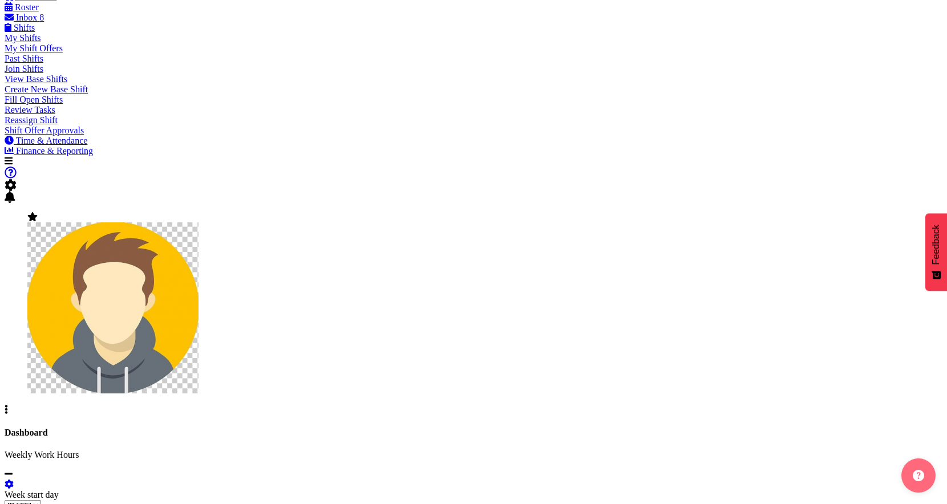
click at [41, 500] on select "[DATE] [DATE] [DATE] [DATE] [DATE] [DATE] [DATE]" at bounding box center [23, 505] width 37 height 11
select select "[DATE]"
click at [41, 500] on select "[DATE] [DATE] [DATE] [DATE] [DATE] [DATE] [DATE]" at bounding box center [23, 505] width 37 height 11
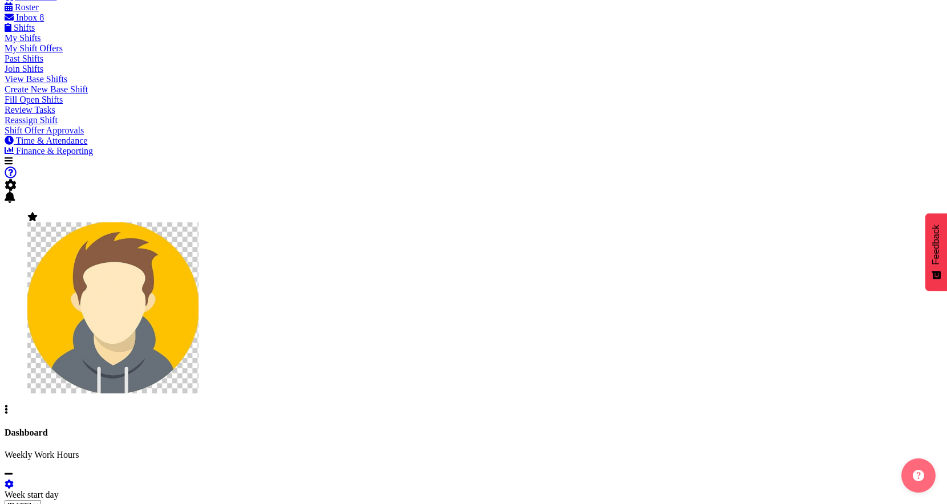
click at [74, 94] on span "Create New Base Shift" at bounding box center [46, 89] width 83 height 10
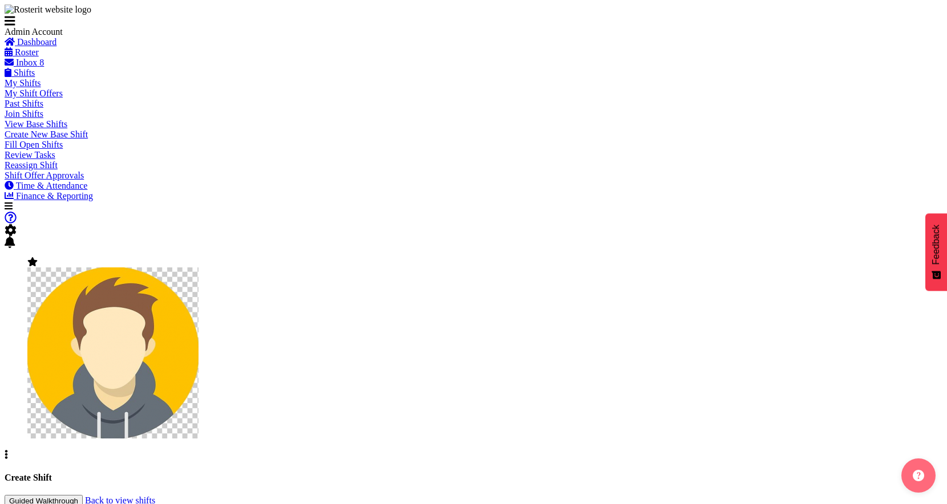
checkbox input "true"
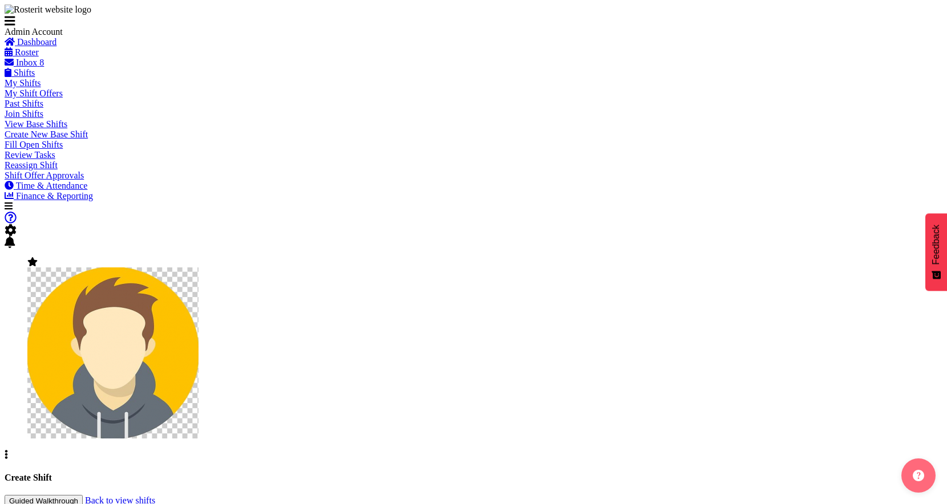
type input "Driver Training Session"
select select "1"
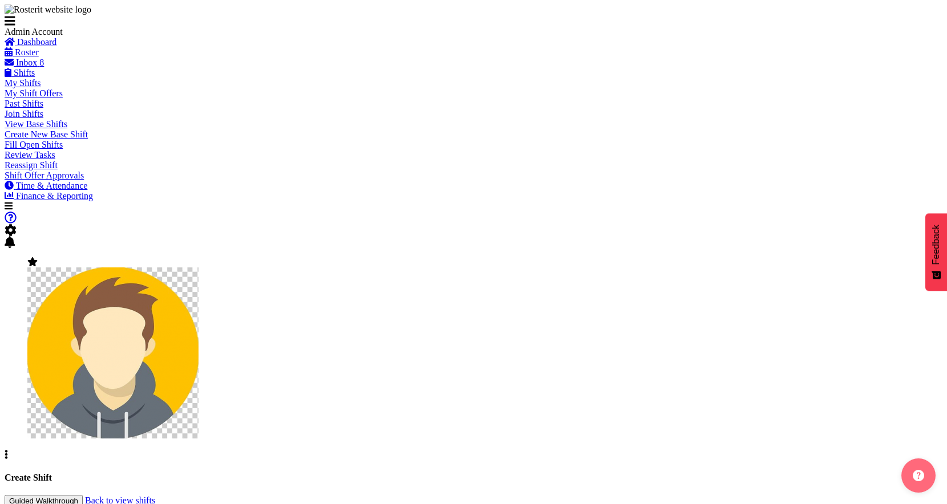
select select "0"
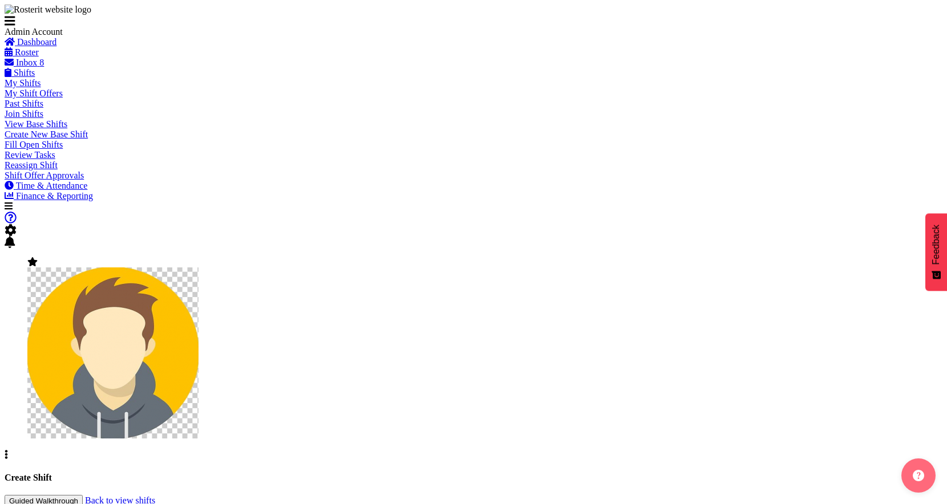
select select "3888"
select select "363"
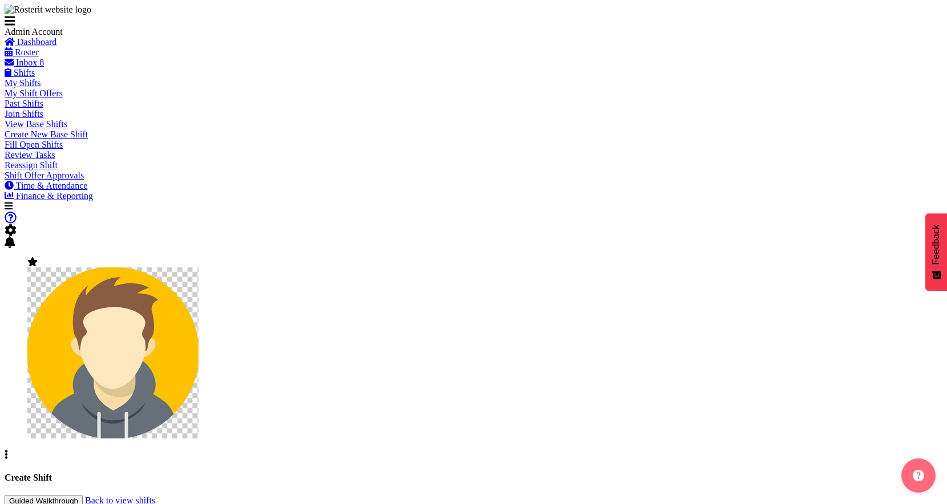
scroll to position [104, 0]
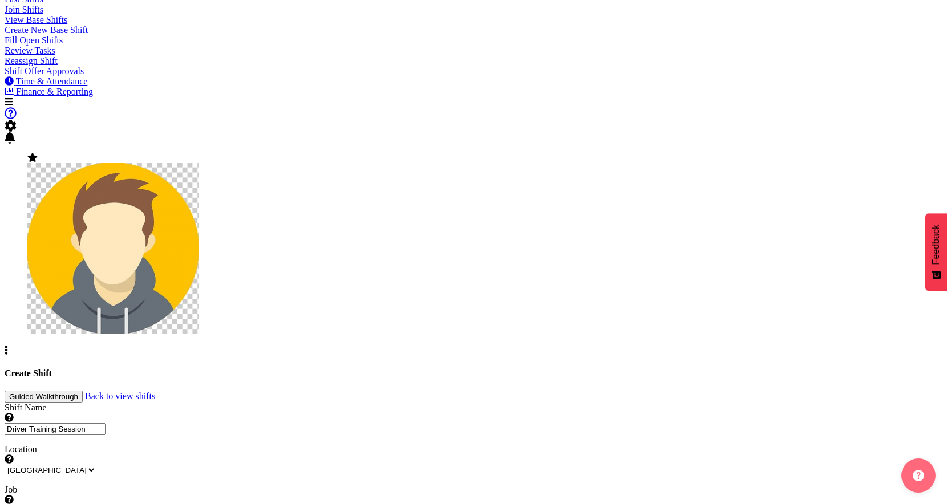
select select "one_off"
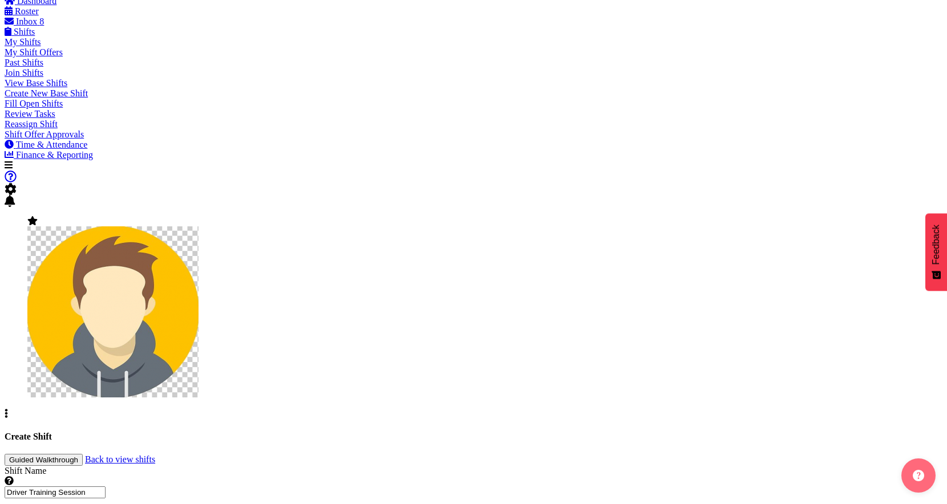
scroll to position [471, 0]
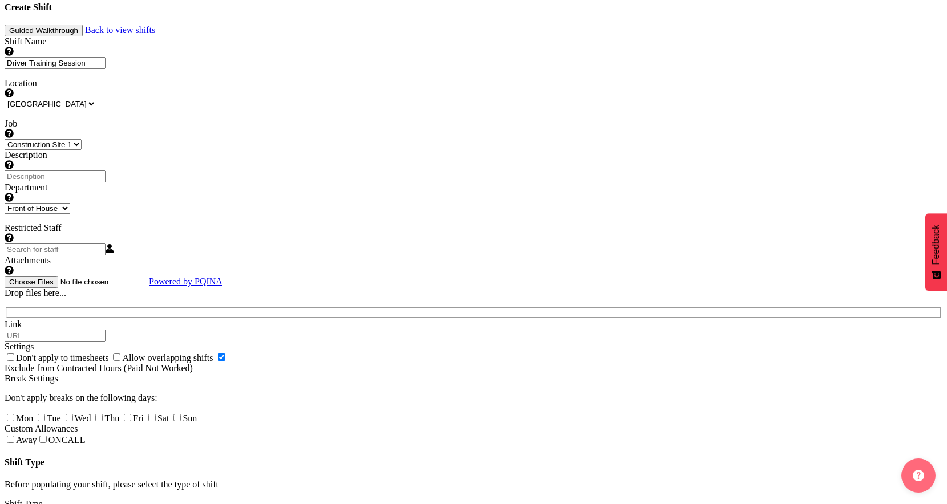
select select "9"
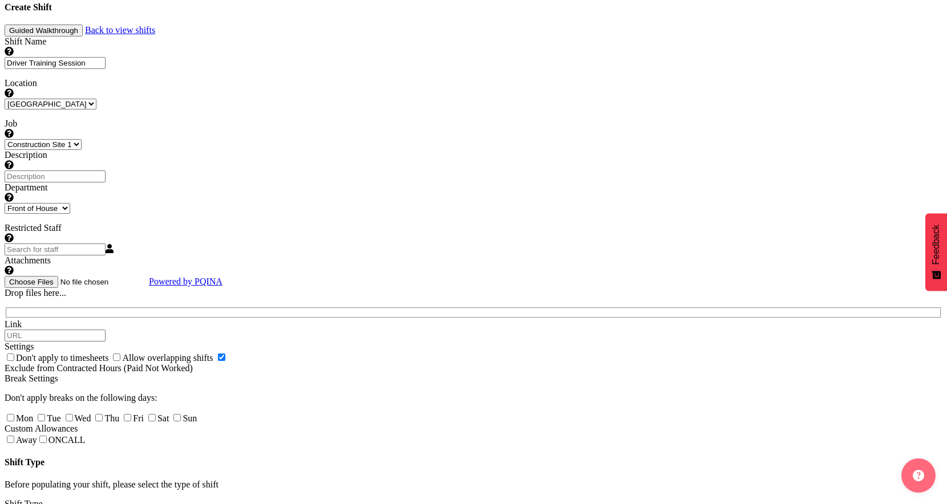
type input "09:34"
select select "0"
type input "09:00"
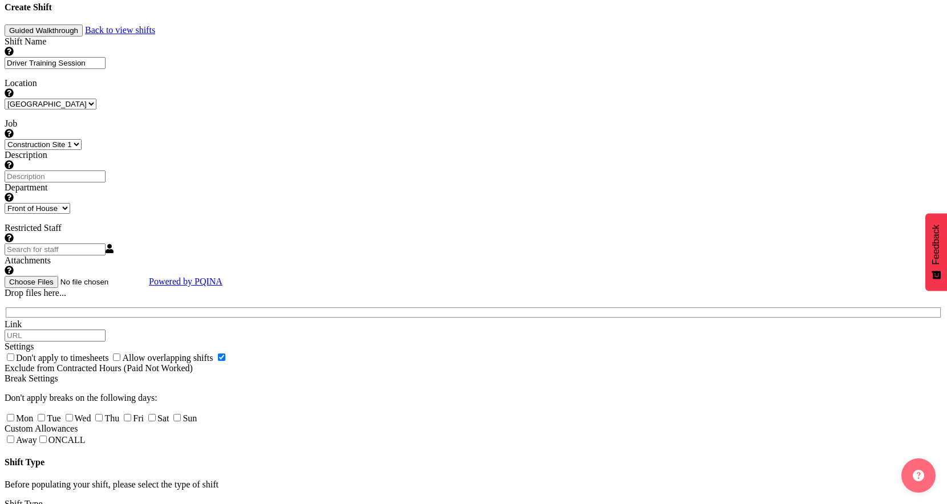
select select "5"
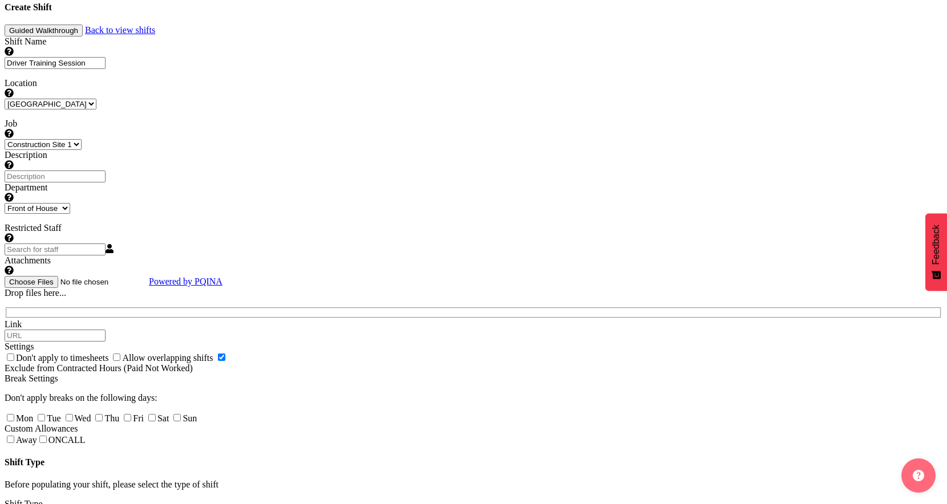
type input "05:34"
select select "0"
type input "05:00"
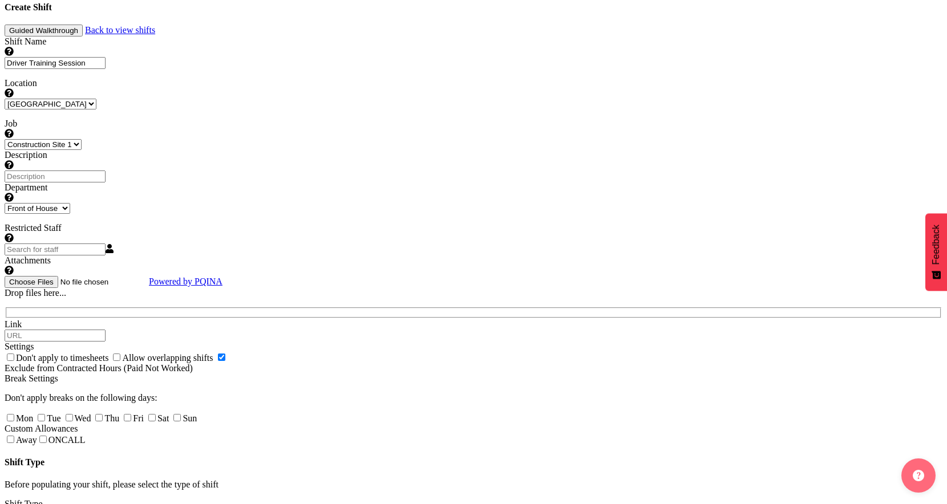
select select "9"
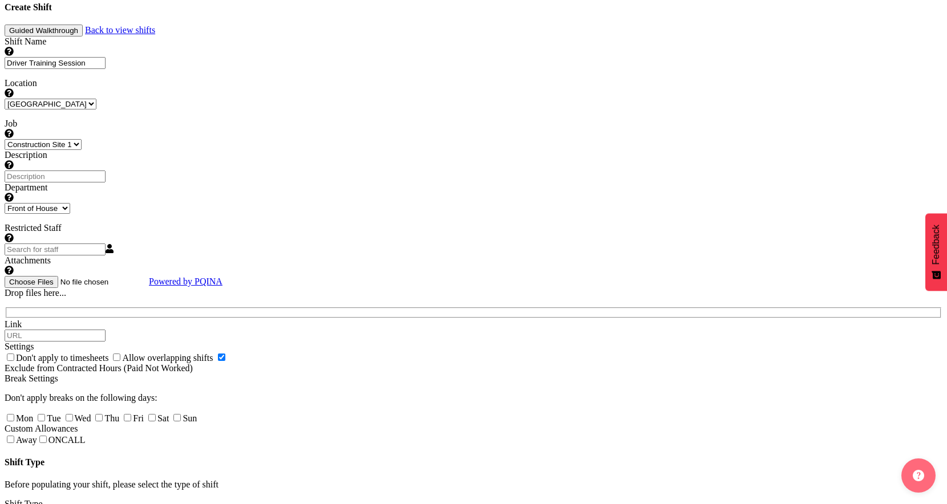
type input "[DATE]"
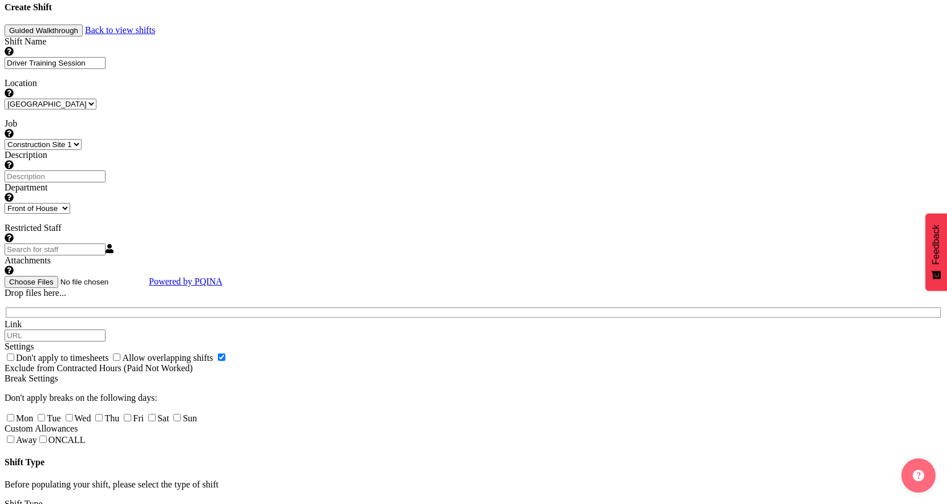
select select "2"
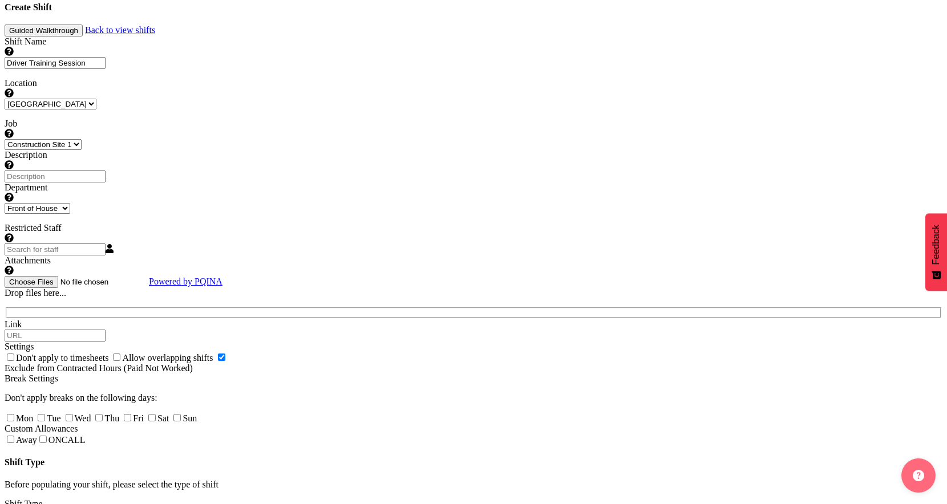
checkbox input "true"
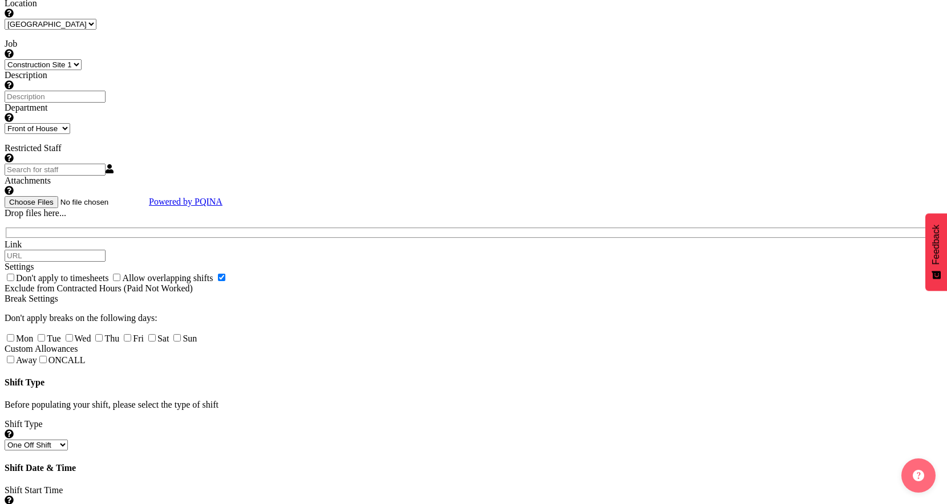
scroll to position [534, 0]
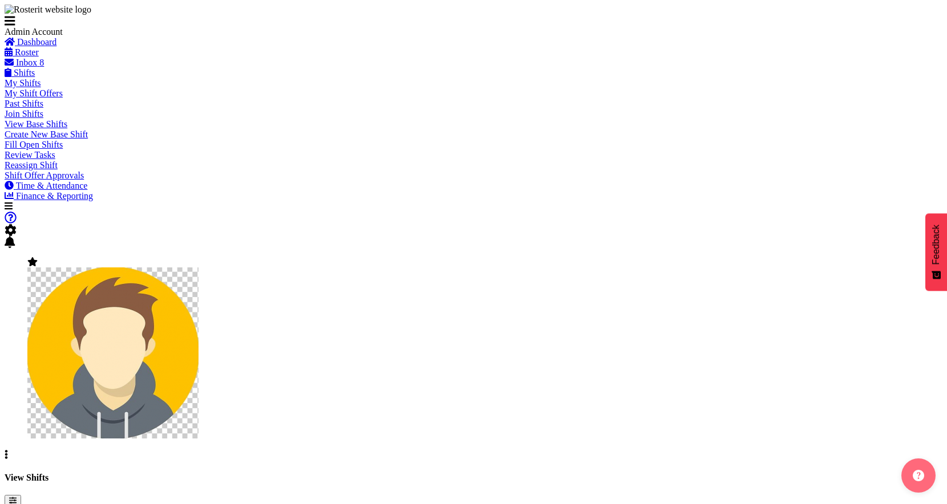
click at [39, 57] on span "Roster" at bounding box center [27, 52] width 24 height 10
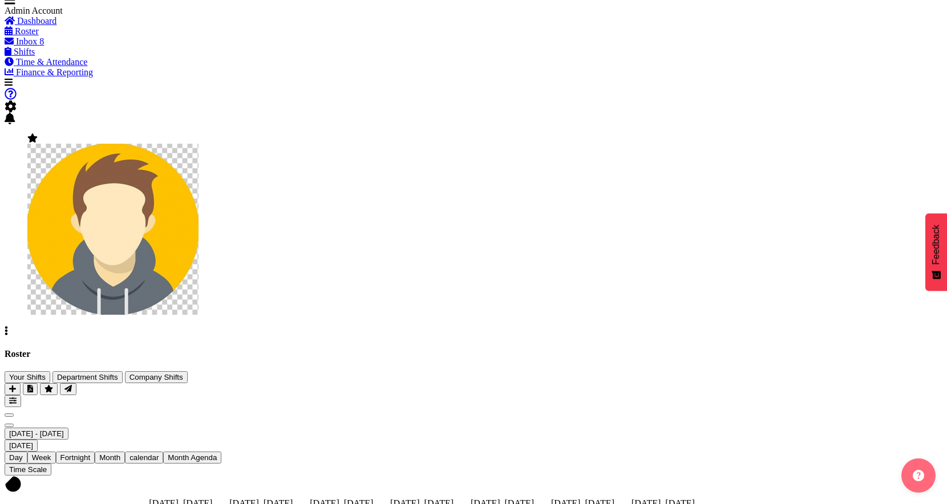
scroll to position [22, 0]
click at [35, 56] on span "Shifts" at bounding box center [24, 51] width 21 height 10
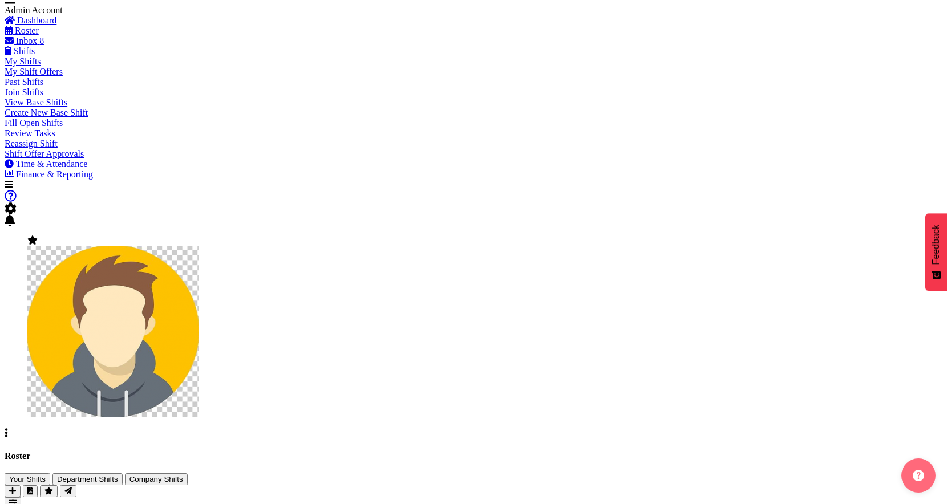
click at [46, 107] on link "View Base Shifts" at bounding box center [36, 103] width 63 height 10
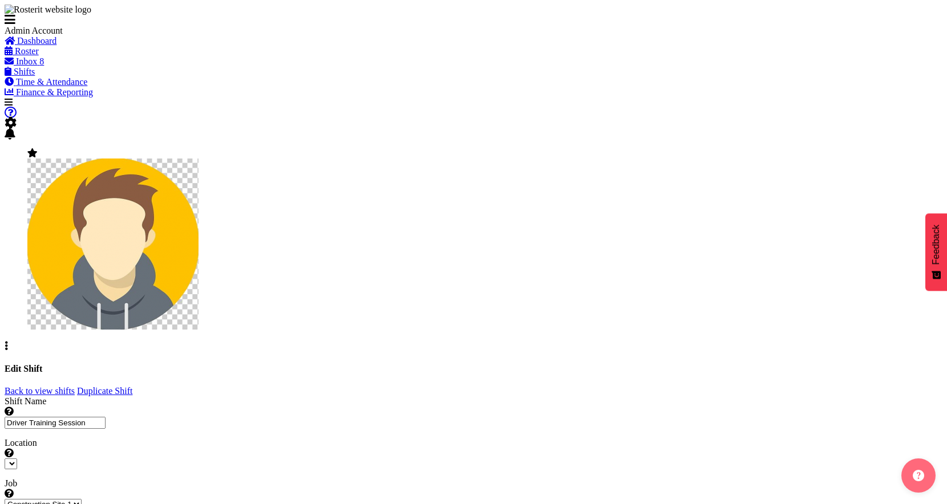
select select "3888"
select select
select select "363"
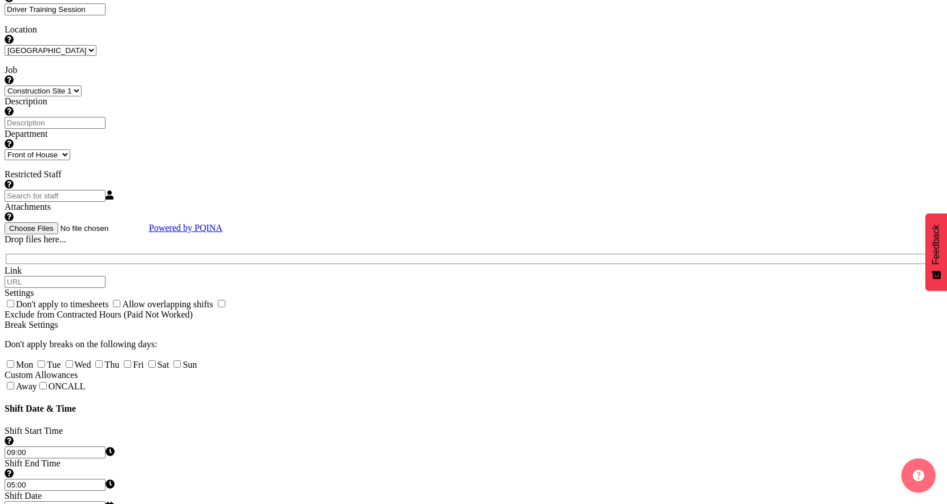
scroll to position [417, 0]
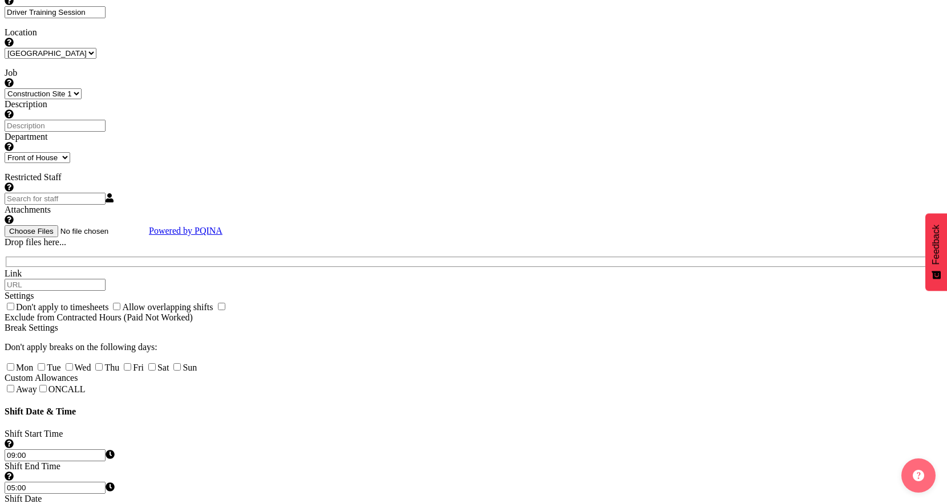
click at [106, 482] on input "05:00" at bounding box center [55, 488] width 101 height 12
click at [26, 494] on select "00 01 02 03 04 05 06 07 08 09 10 11 12 13 14 15 16 17 18 19 20 21 22 23" at bounding box center [15, 499] width 21 height 11
select select "17"
click at [26, 494] on select "00 01 02 03 04 05 06 07 08 09 10 11 12 13 14 15 16 17 18 19 20 21 22 23" at bounding box center [15, 499] width 21 height 11
type input "17:00"
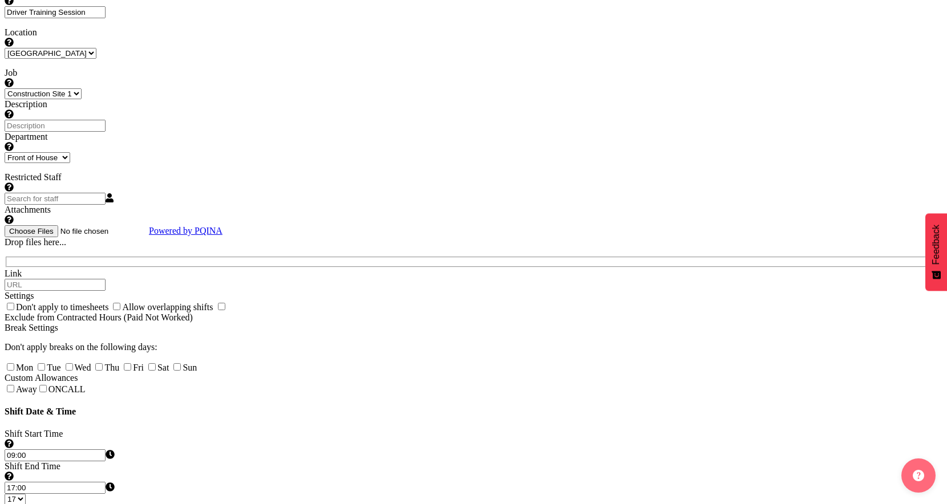
click at [605, 429] on div "Shift Start Time Set the time of the day you wish this shift to start 09:00 00 …" at bounding box center [474, 494] width 938 height 131
select select "5"
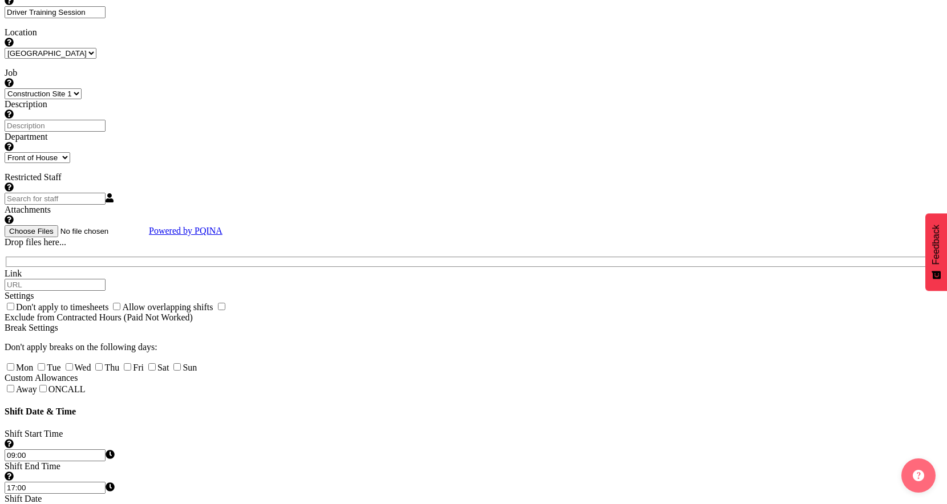
select select "2"
select select "17"
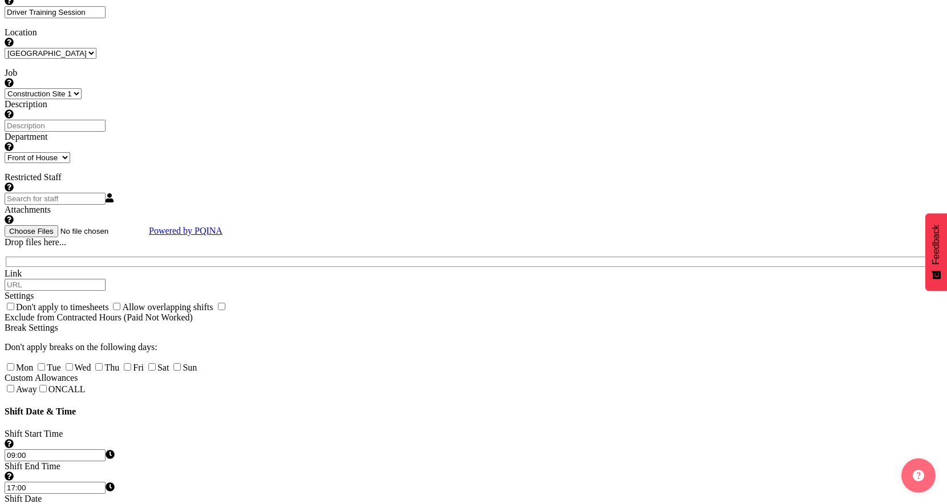
type input "17:00"
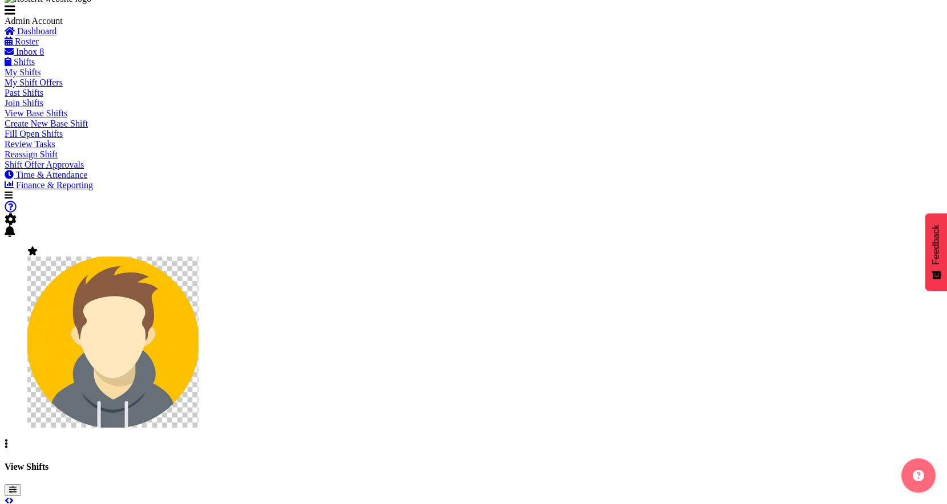
scroll to position [12, 0]
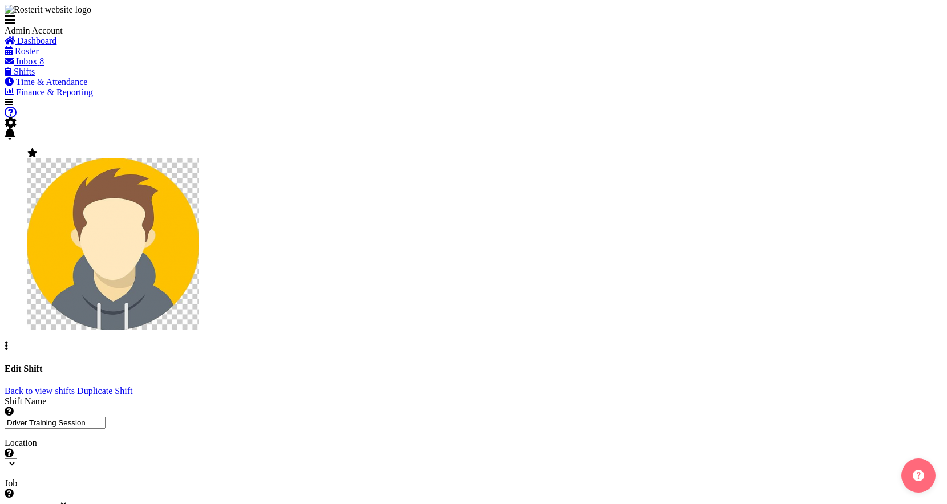
select select
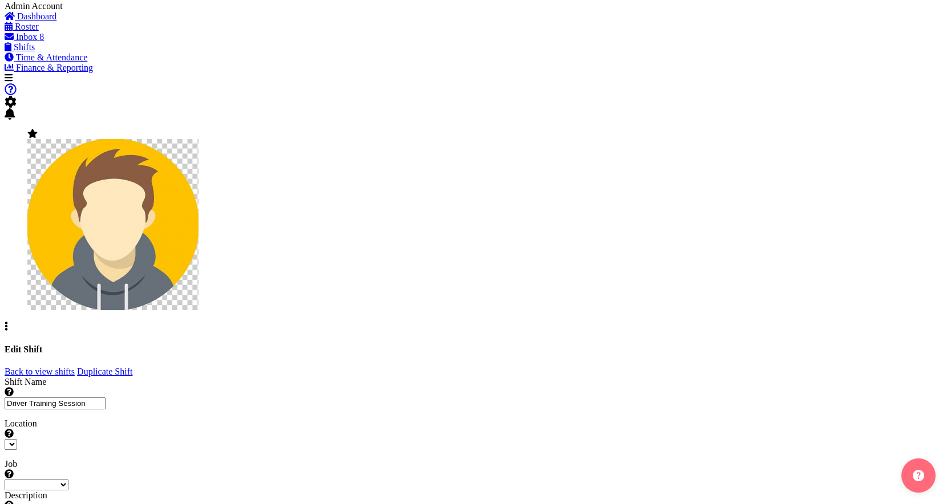
scroll to position [26, 0]
checkbox input "true"
select select
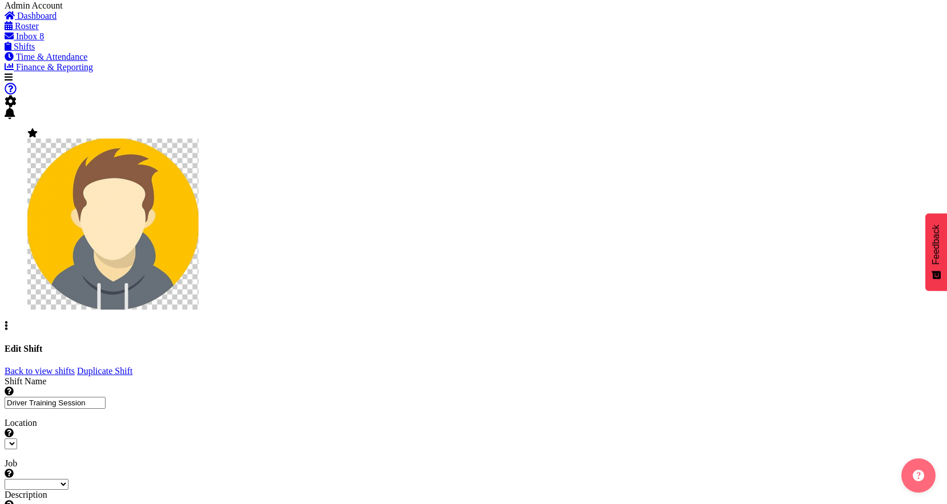
select select
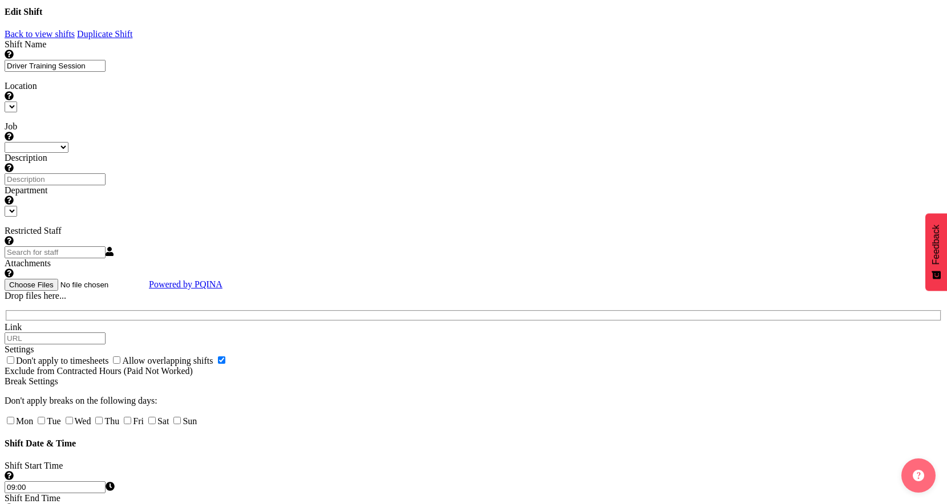
select select
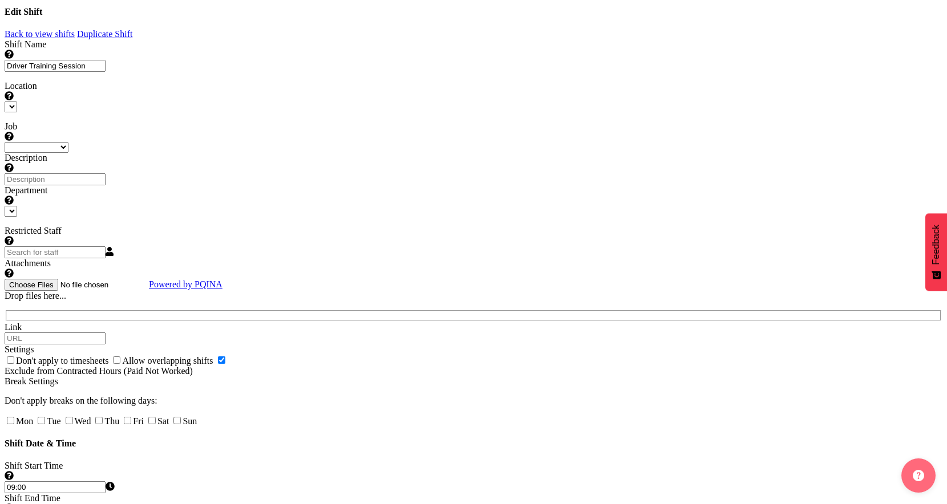
select select
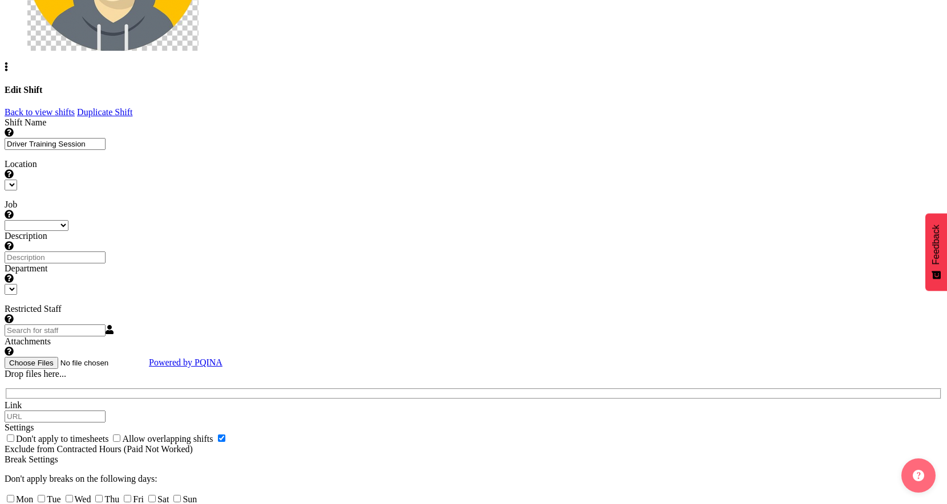
select select
select select "3888"
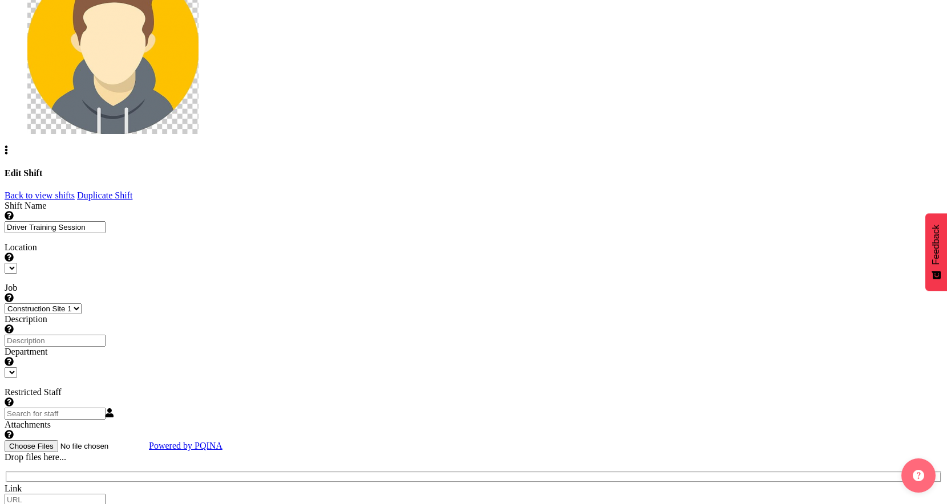
scroll to position [200, 0]
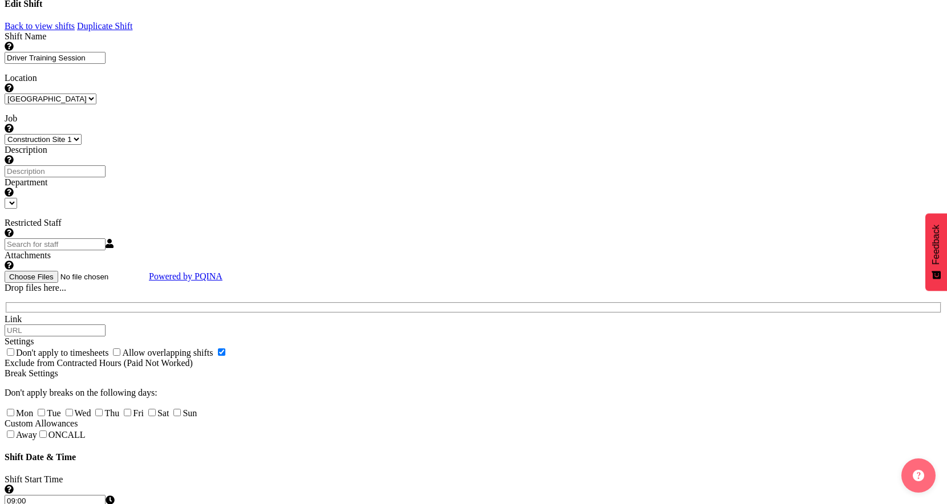
select select "363"
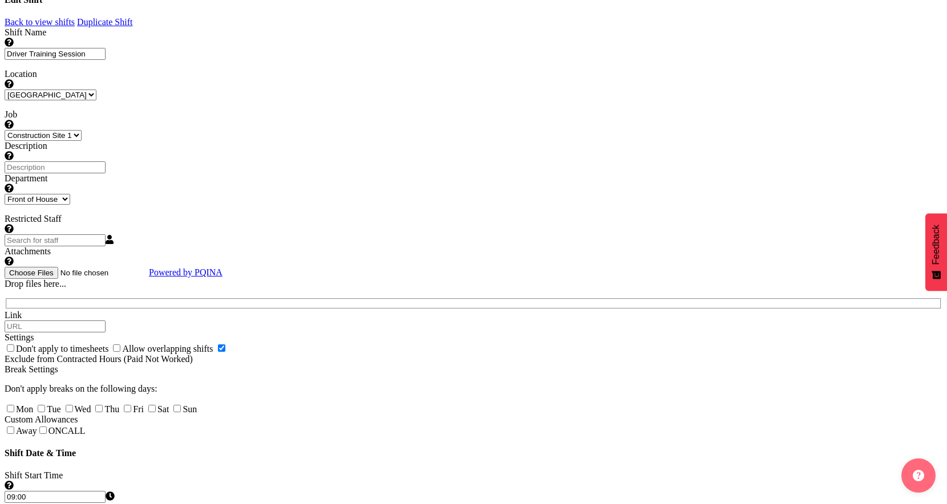
scroll to position [417, 0]
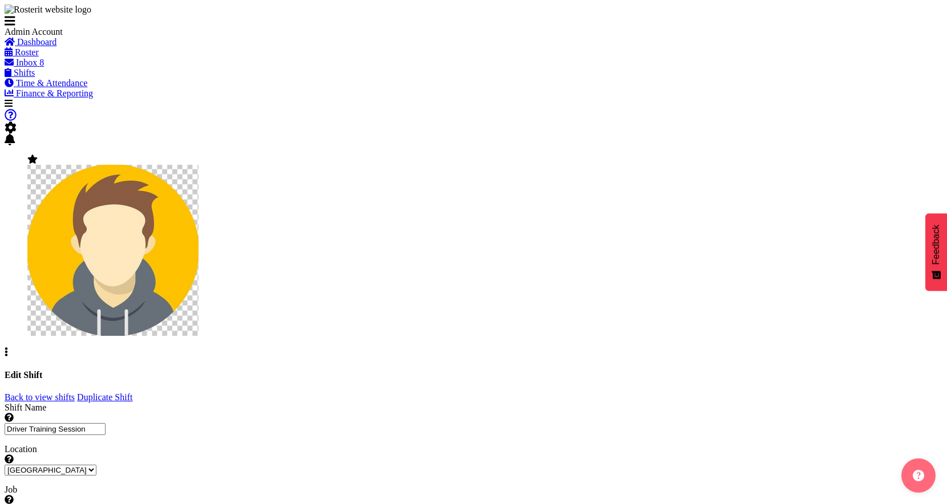
select select "3888"
select select "363"
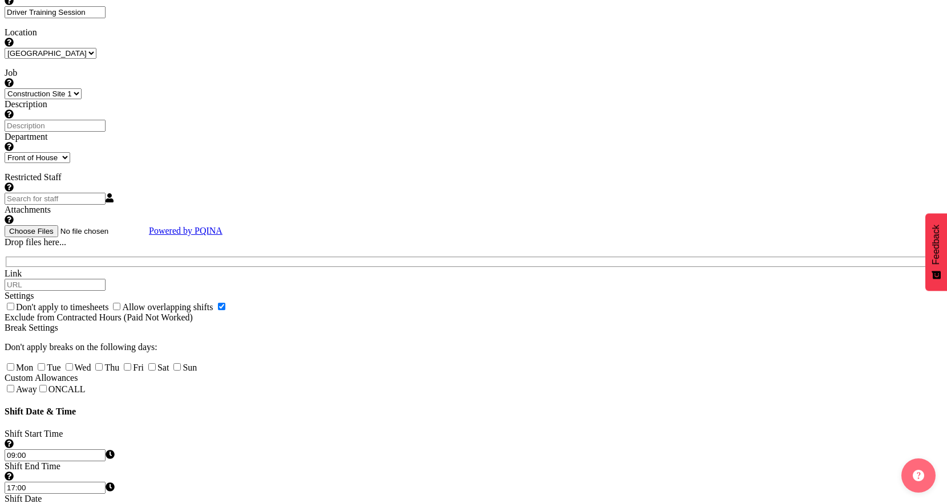
scroll to position [222, 0]
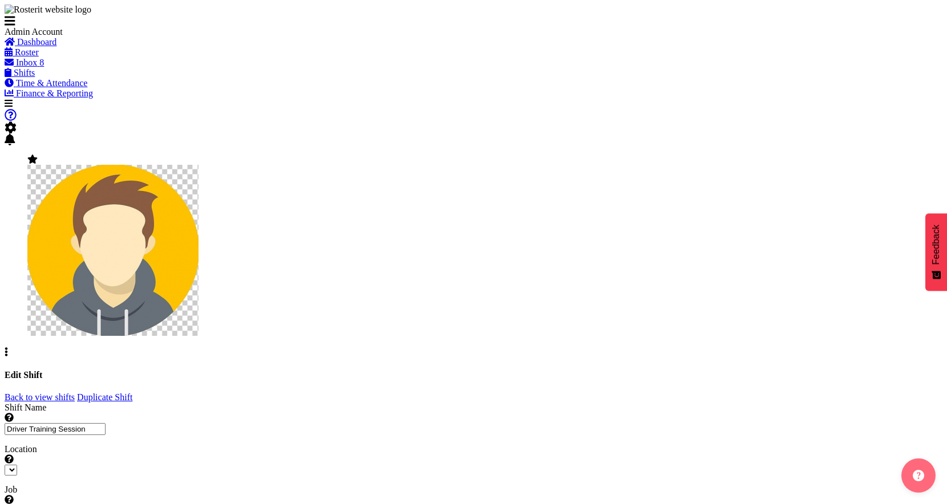
select select
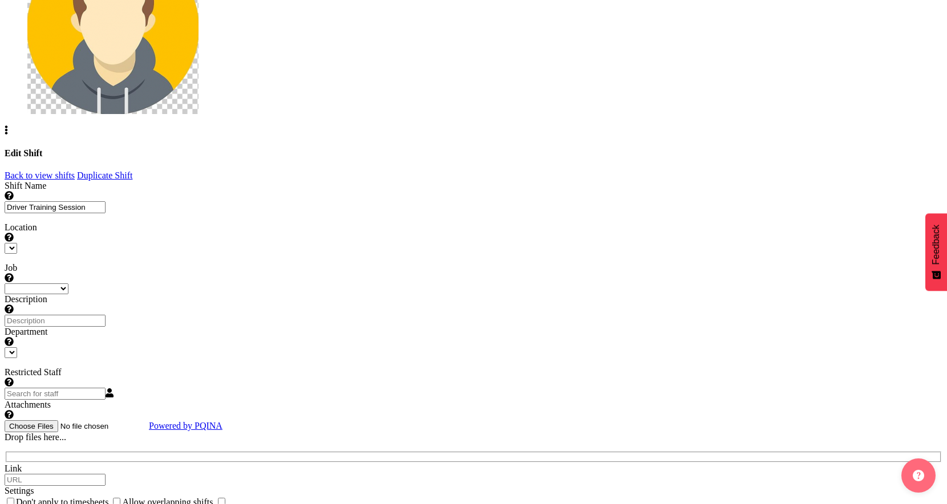
select select
select select "3888"
select select
select select "363"
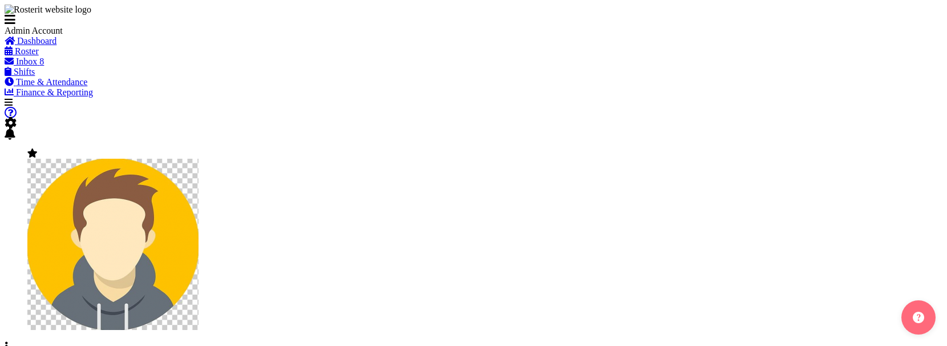
select select
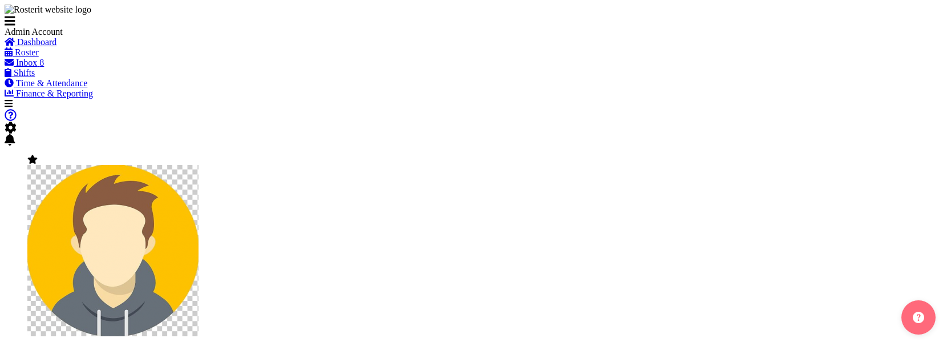
select select
select select "3888"
select select
select select "363"
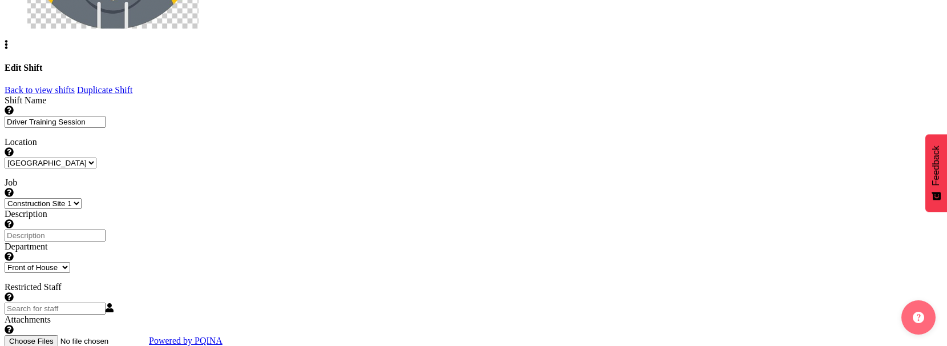
scroll to position [309, 0]
